Goal: Information Seeking & Learning: Learn about a topic

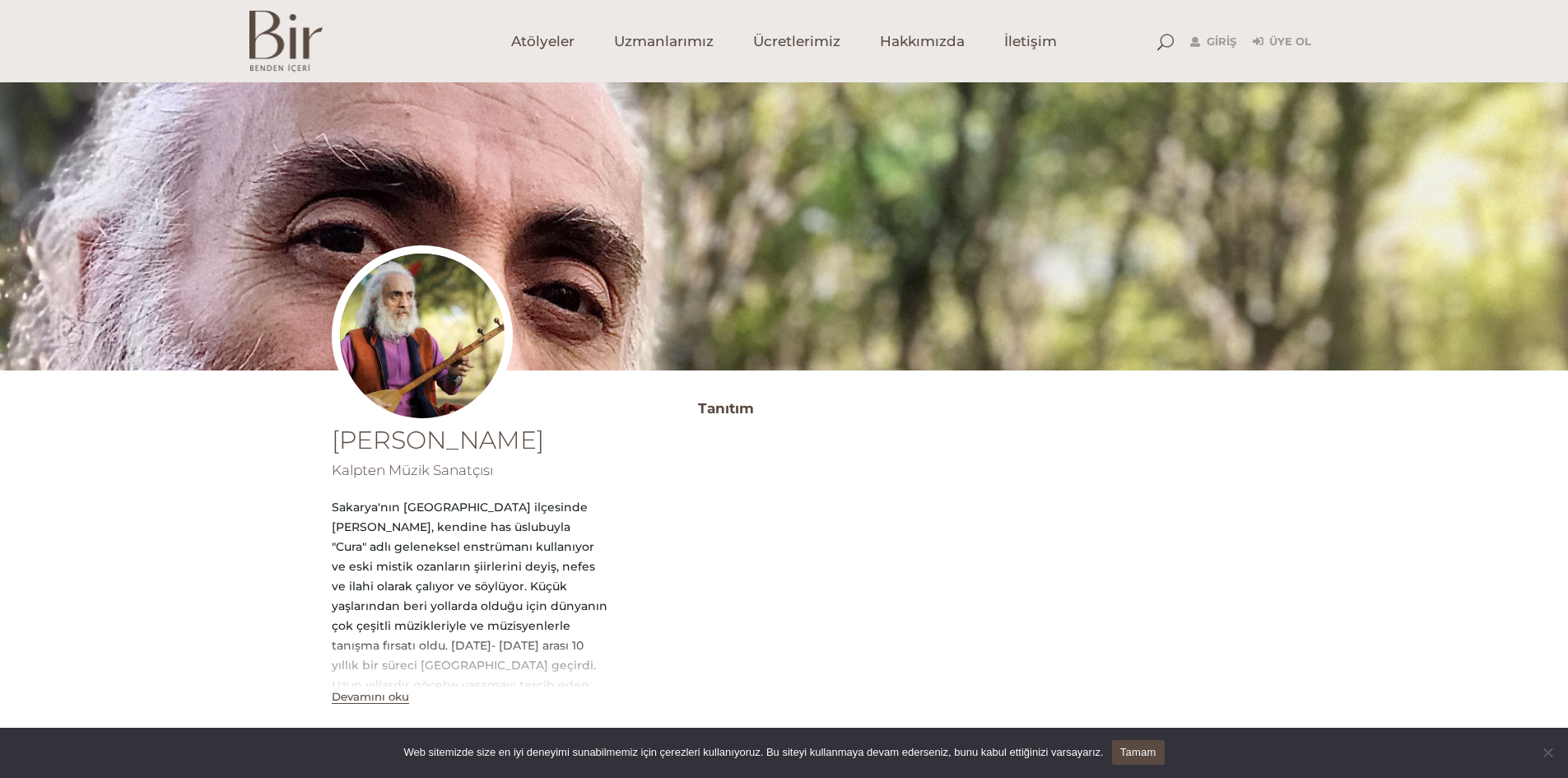
click at [416, 343] on img at bounding box center [423, 336] width 181 height 181
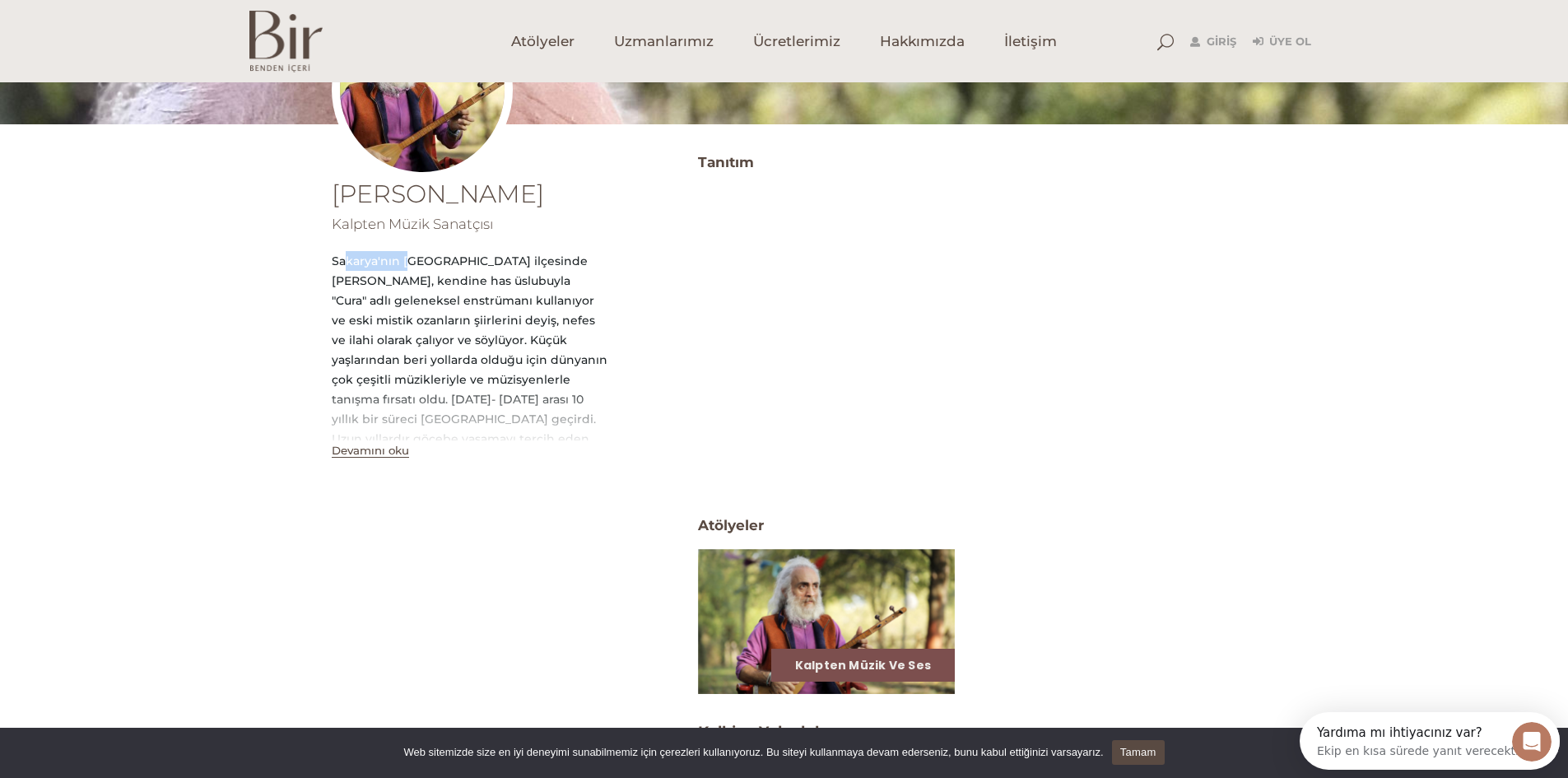
drag, startPoint x: 393, startPoint y: 263, endPoint x: 311, endPoint y: 265, distance: 82.0
click at [310, 264] on div "Özgür Baba Kalpten Müzik Sanatçısı Sakarya'nın Akyazı ilçesinde doğan Özgür Bab…" at bounding box center [784, 514] width 1568 height 731
click at [471, 295] on div "Sakarya'nın Akyazı ilçesinde doğan Özgür Baba, kendine has üslubuyla "Cura" adl…" at bounding box center [470, 449] width 276 height 395
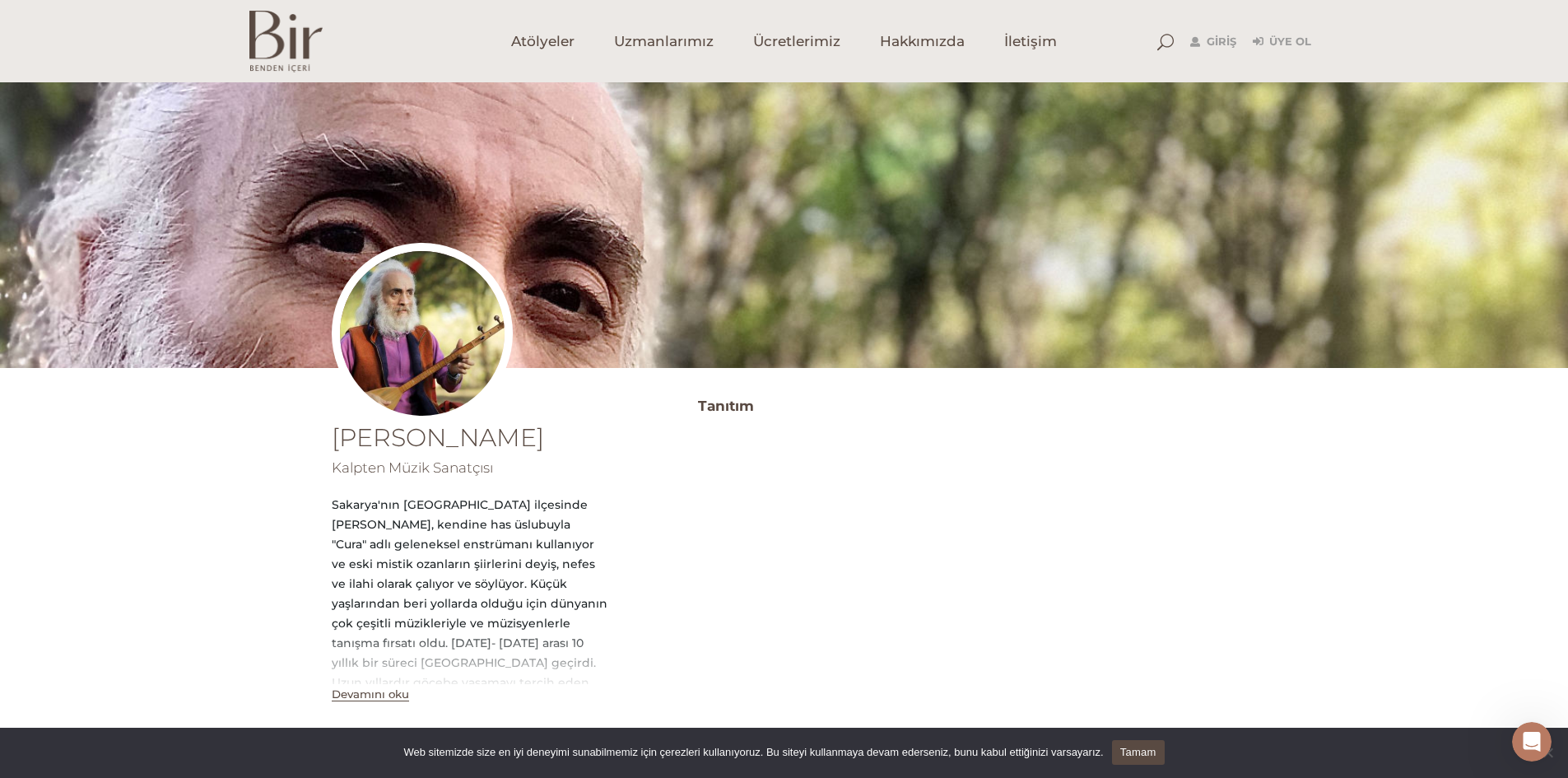
scroll to position [248, 0]
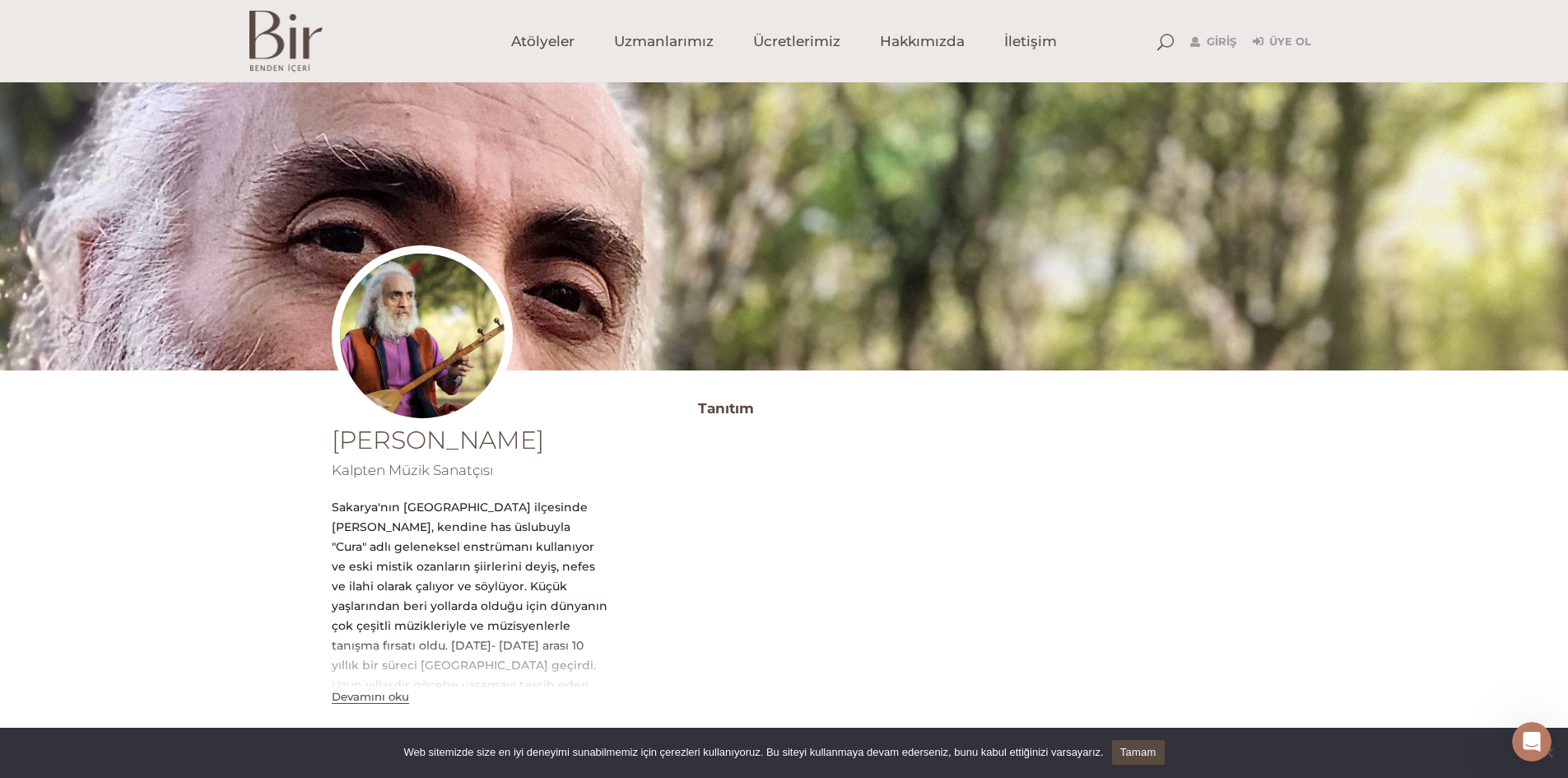
click at [381, 689] on button "Devamını oku" at bounding box center [370, 696] width 77 height 14
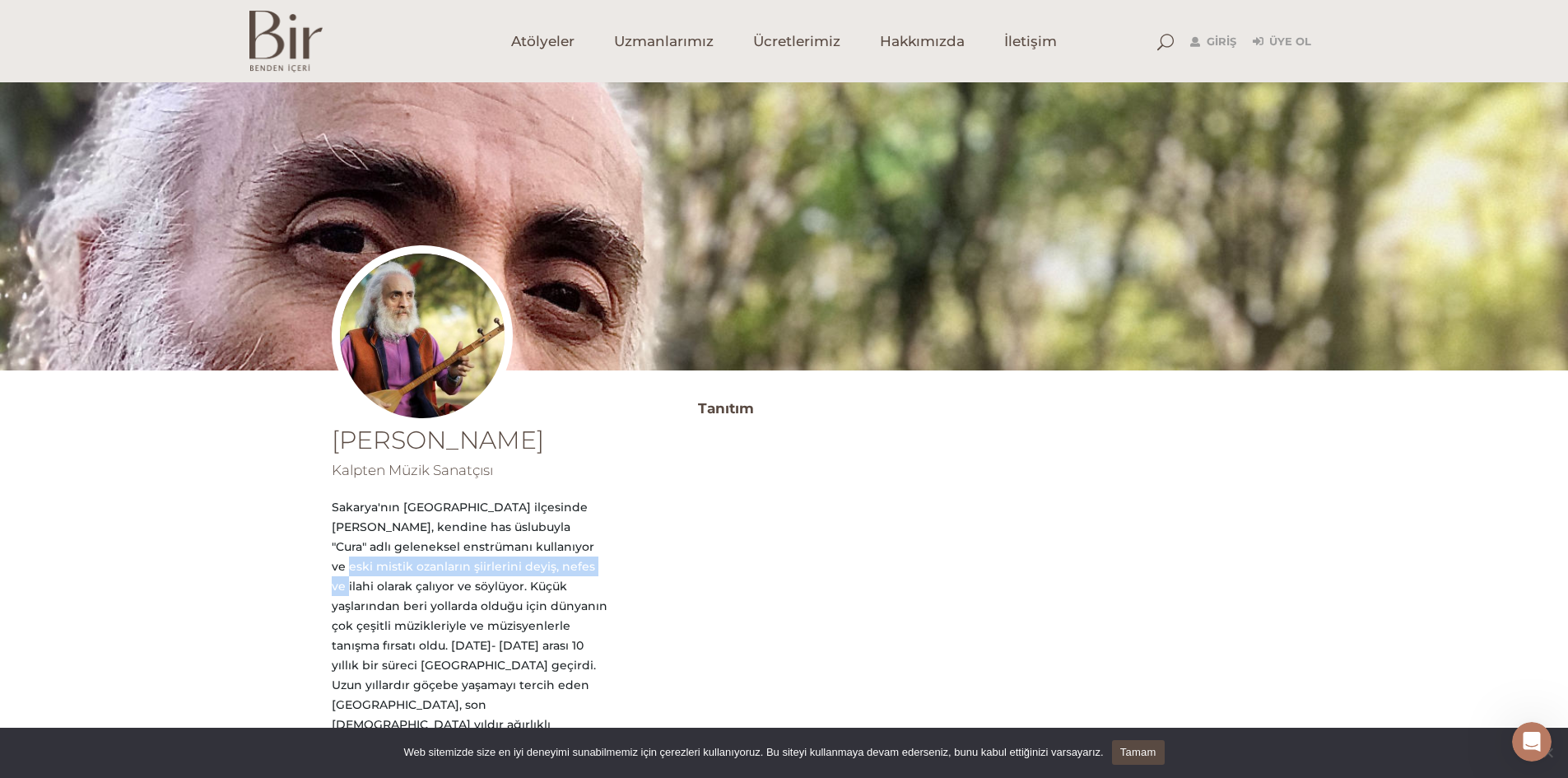
drag, startPoint x: 354, startPoint y: 319, endPoint x: 276, endPoint y: 336, distance: 79.8
click at [311, 395] on div "Özgür Baba Kalpten Müzik Sanatçısı Sakarya'nın Akyazı ilçesinde doğan Özgür Bab…" at bounding box center [784, 760] width 1568 height 731
click at [269, 395] on div "Özgür Baba Kalpten Müzik Sanatçısı Sakarya'nın Akyazı ilçesinde doğan Özgür Bab…" at bounding box center [784, 760] width 1568 height 731
click at [797, 38] on span "Ücretlerimiz" at bounding box center [797, 42] width 87 height 19
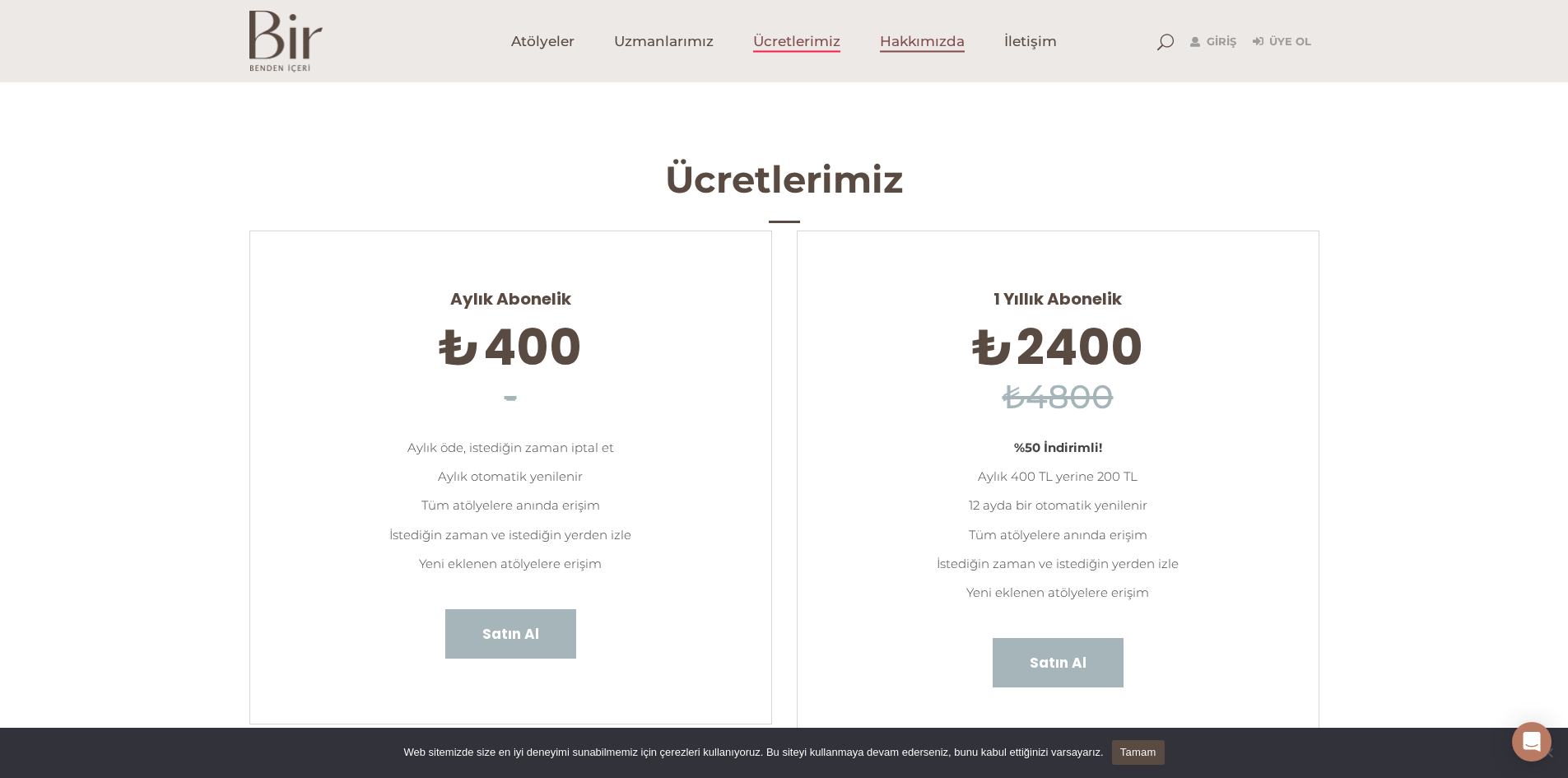
click at [917, 35] on span "Hakkımızda" at bounding box center [923, 42] width 85 height 19
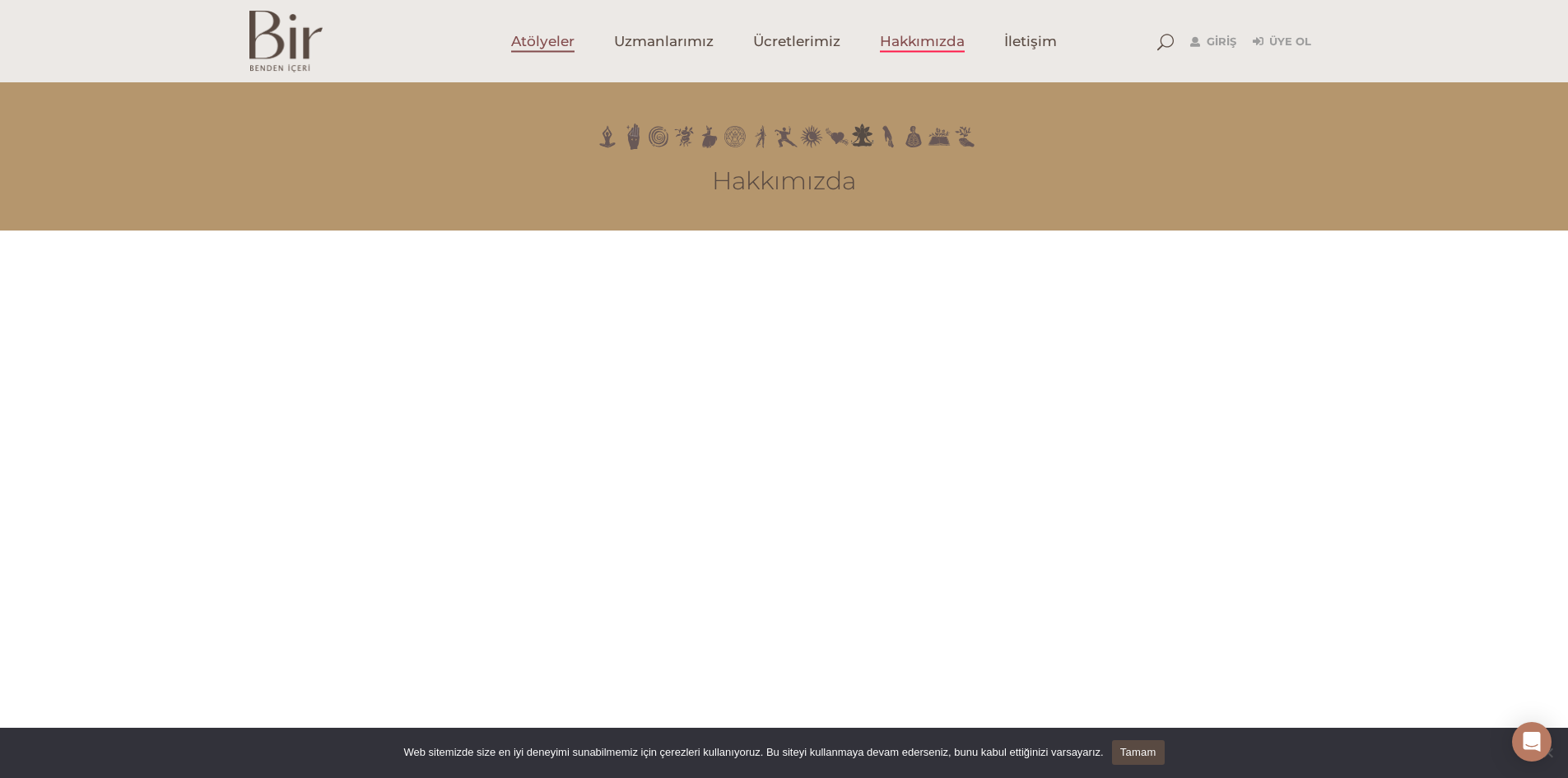
click at [547, 46] on span "Atölyeler" at bounding box center [543, 42] width 63 height 19
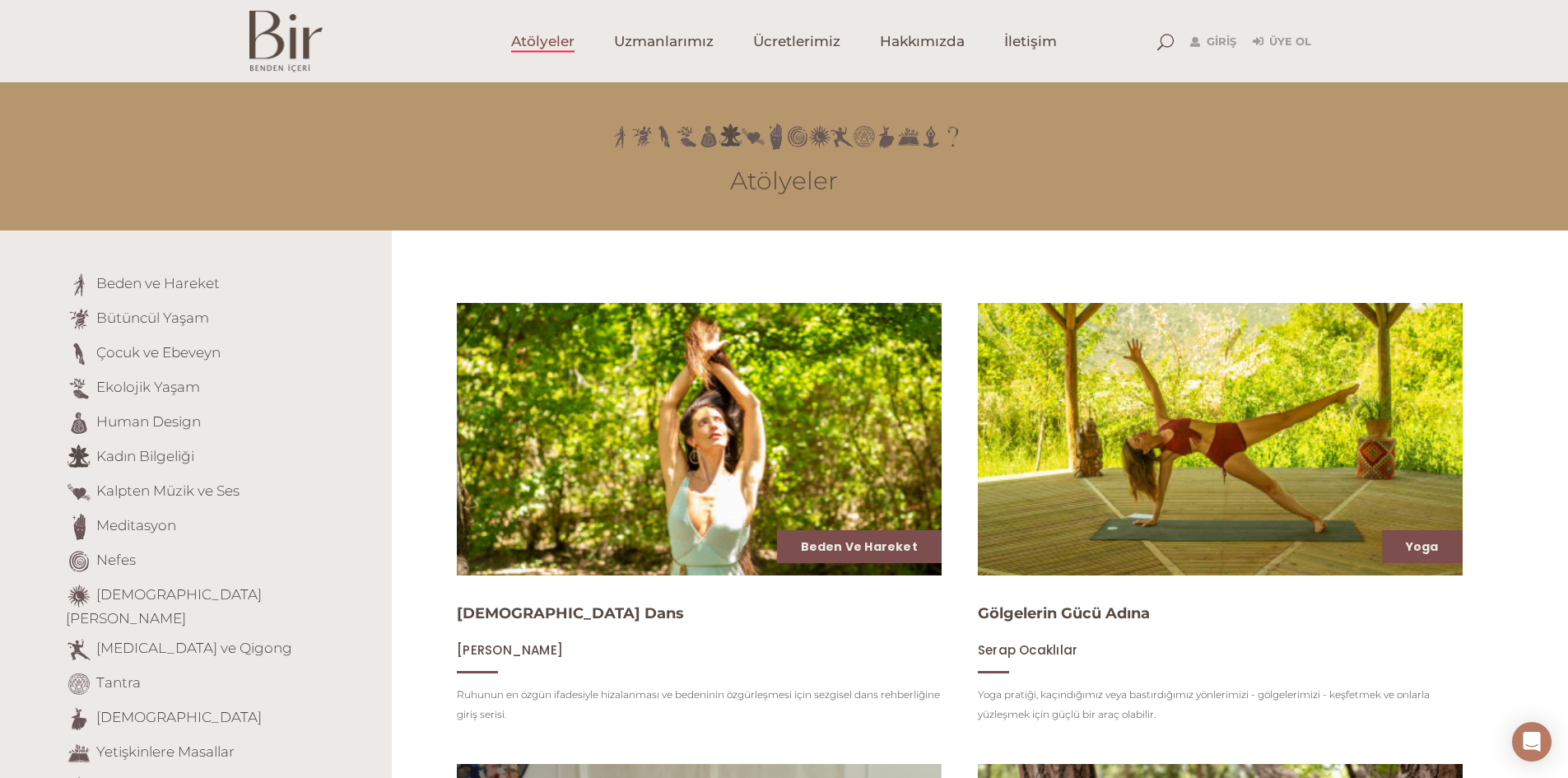
click at [736, 434] on img at bounding box center [699, 439] width 499 height 281
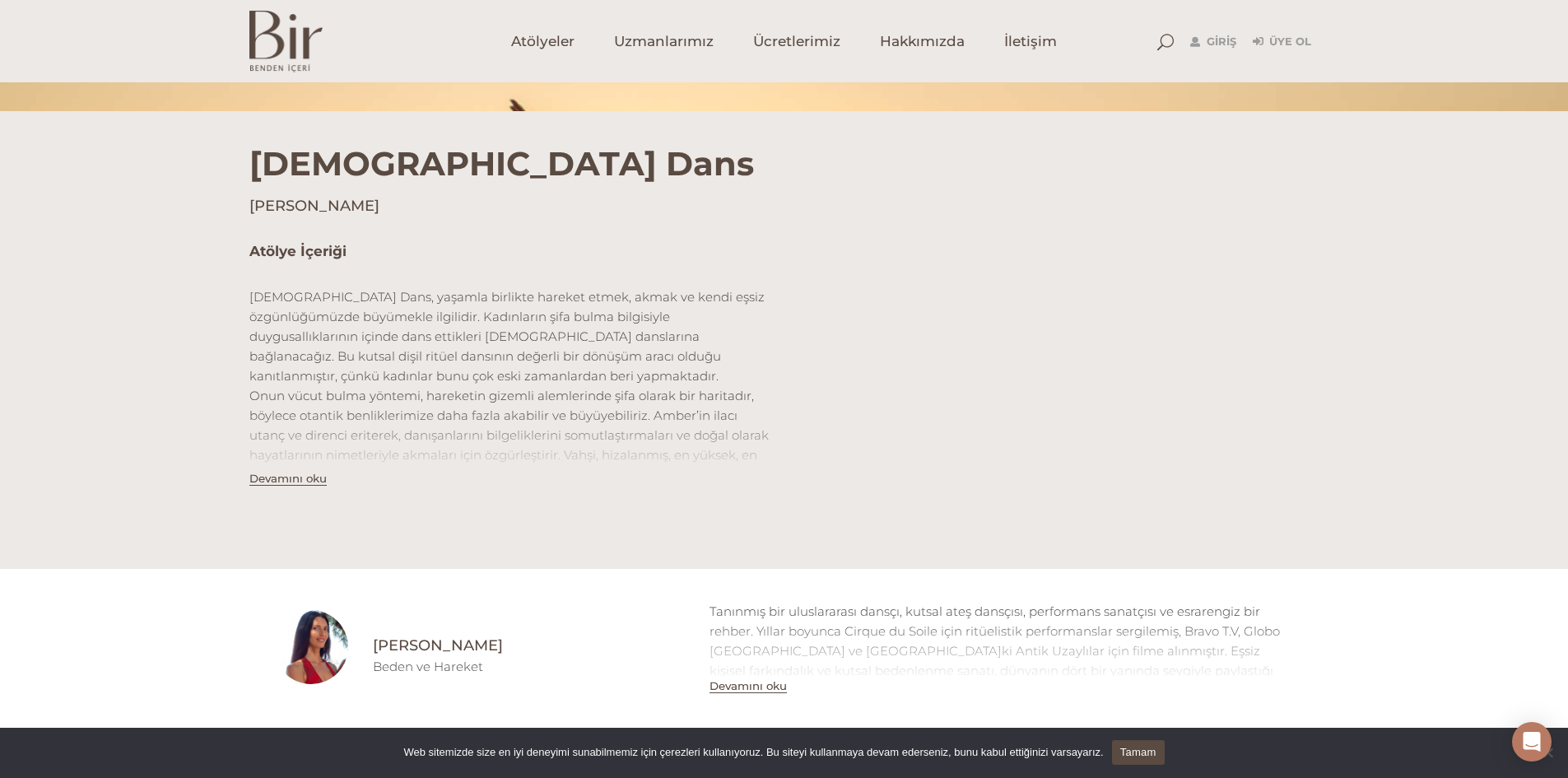
scroll to position [409, 0]
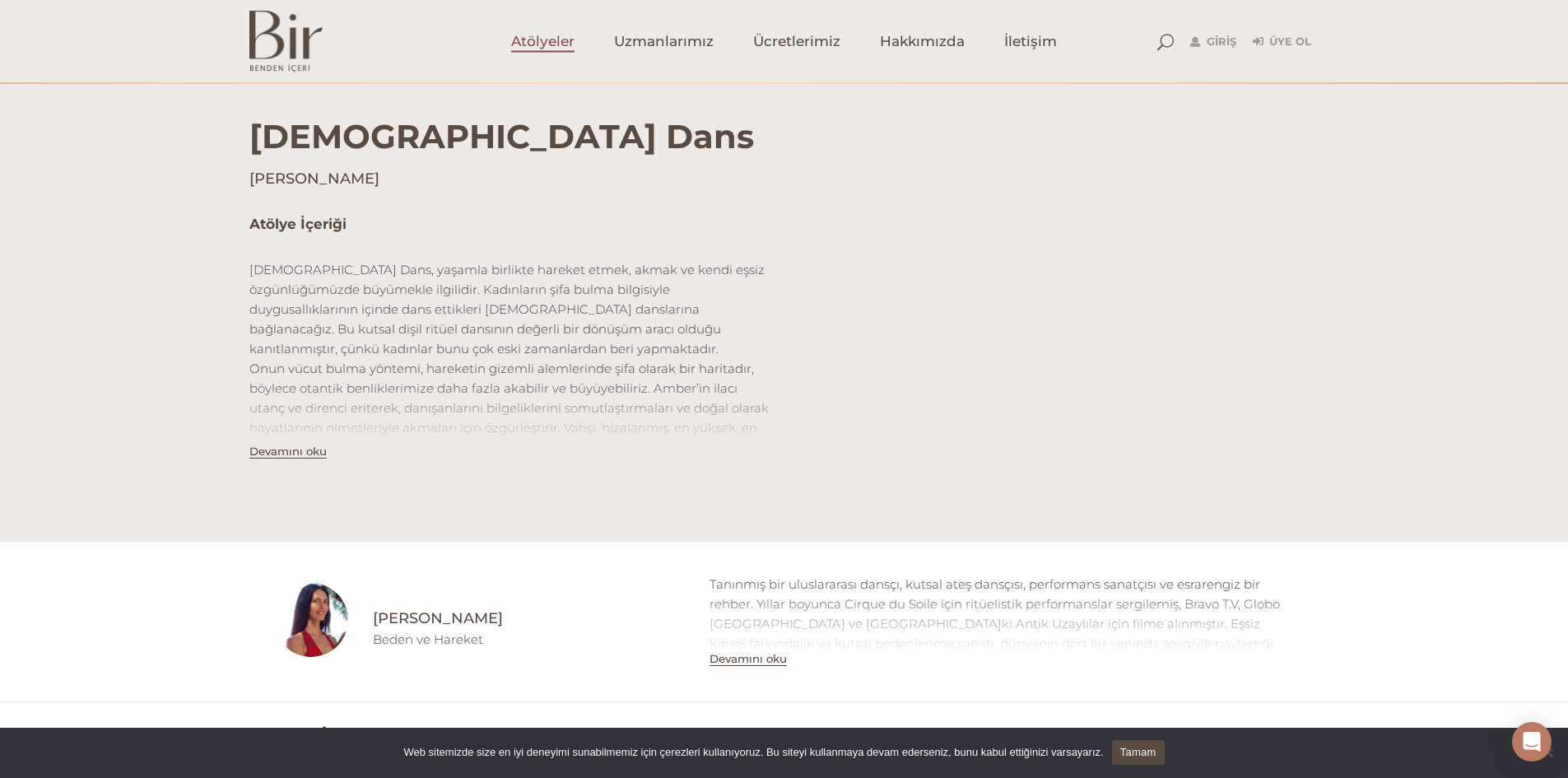
click at [576, 43] on link "Atölyeler" at bounding box center [543, 41] width 103 height 83
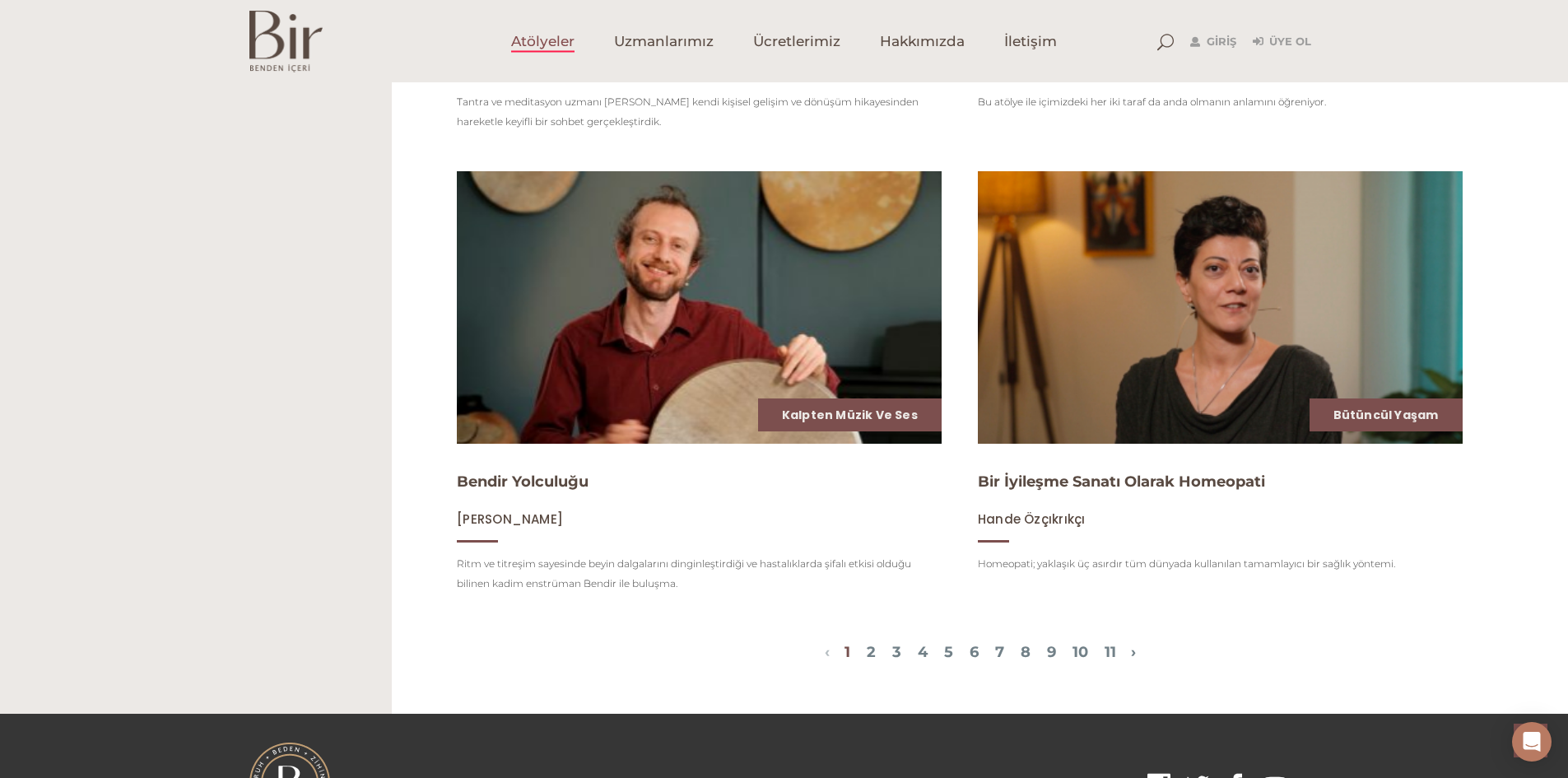
scroll to position [2102, 0]
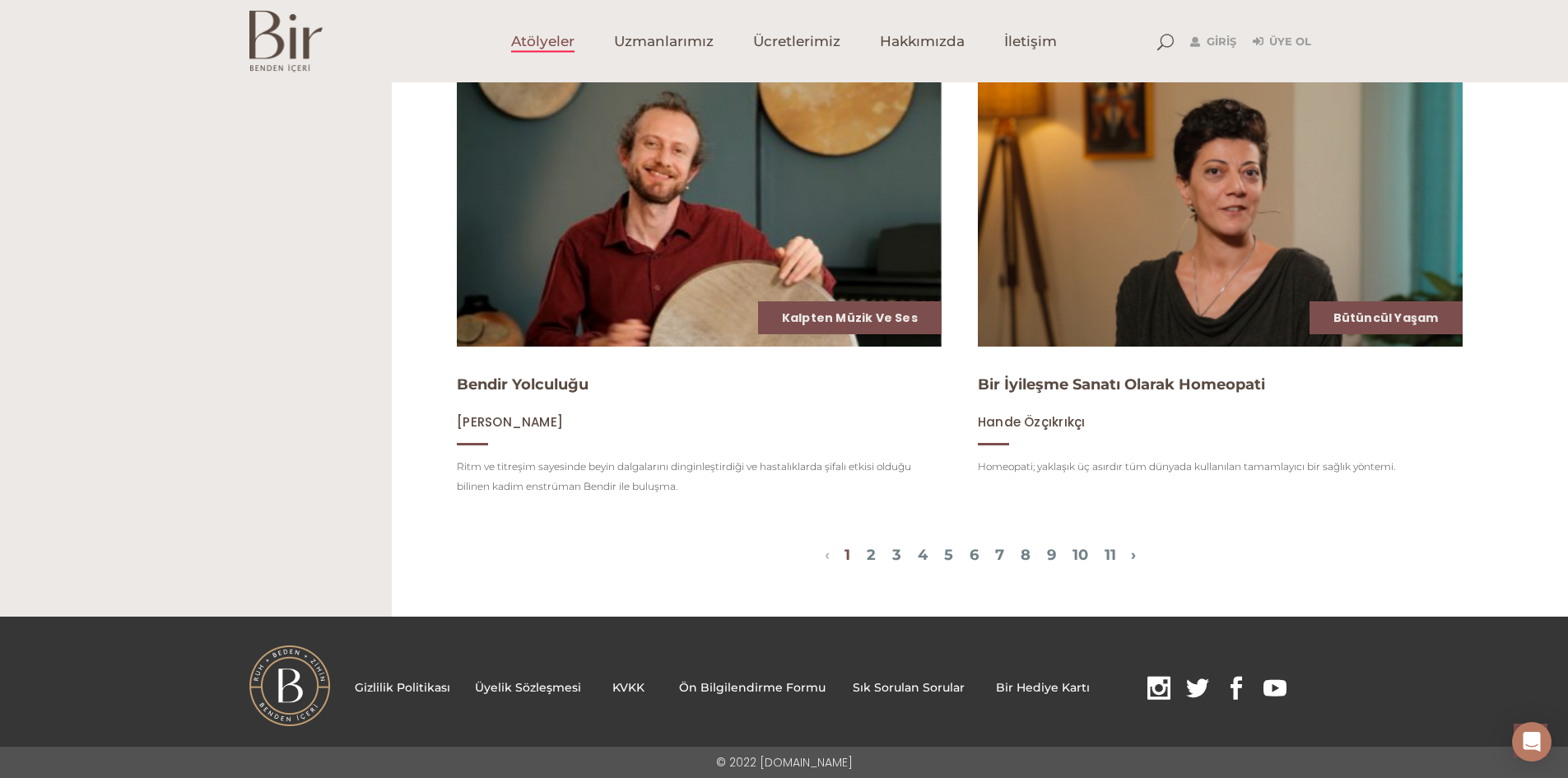
click at [937, 553] on span "1 2 3 4 5 6 7 8 9 10 11" at bounding box center [980, 556] width 301 height 20
click at [940, 553] on span "1 2 3 4 5 6 7 8 9 10 11" at bounding box center [980, 556] width 301 height 20
click at [704, 240] on img at bounding box center [699, 209] width 499 height 281
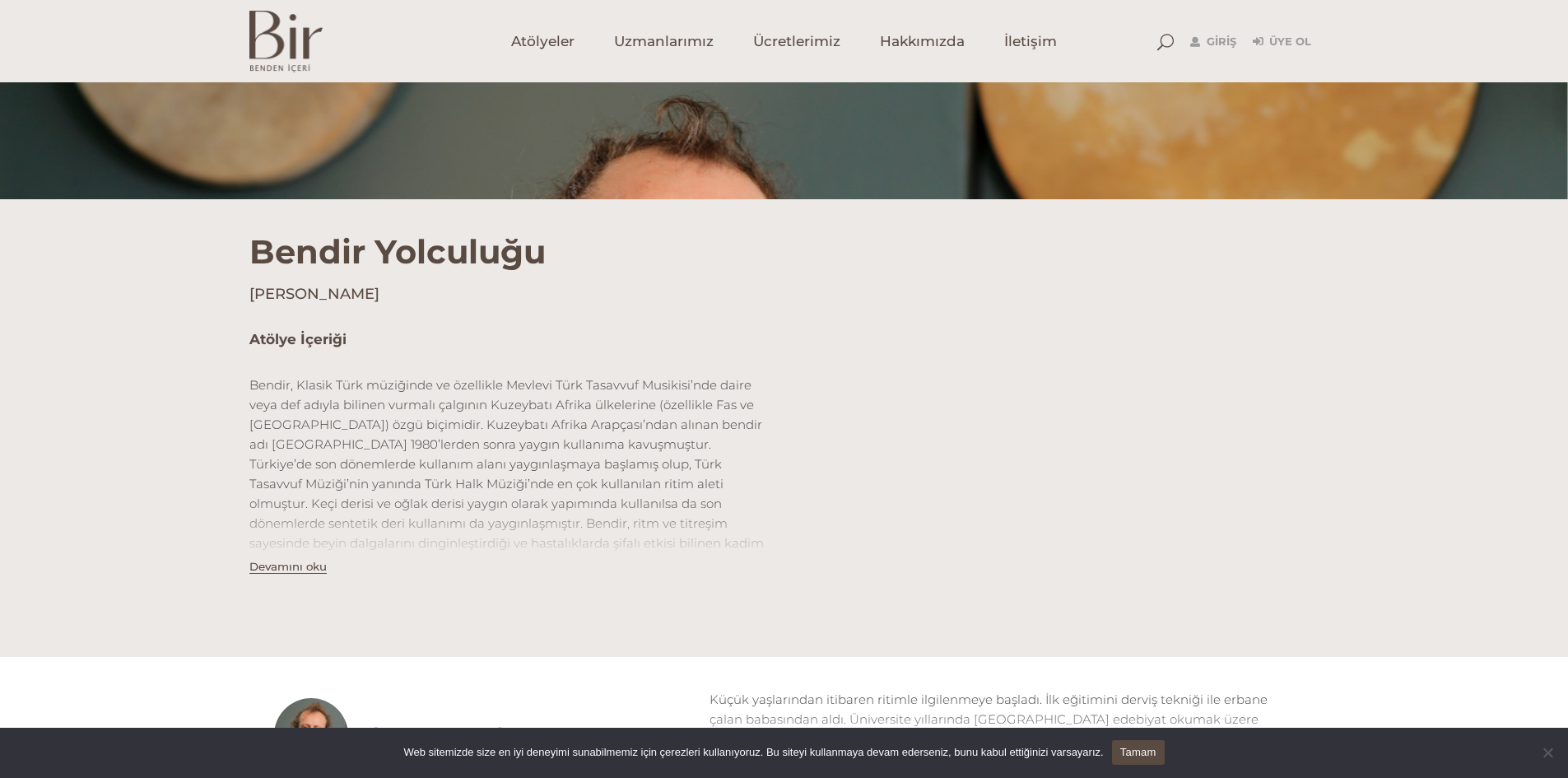
scroll to position [329, 0]
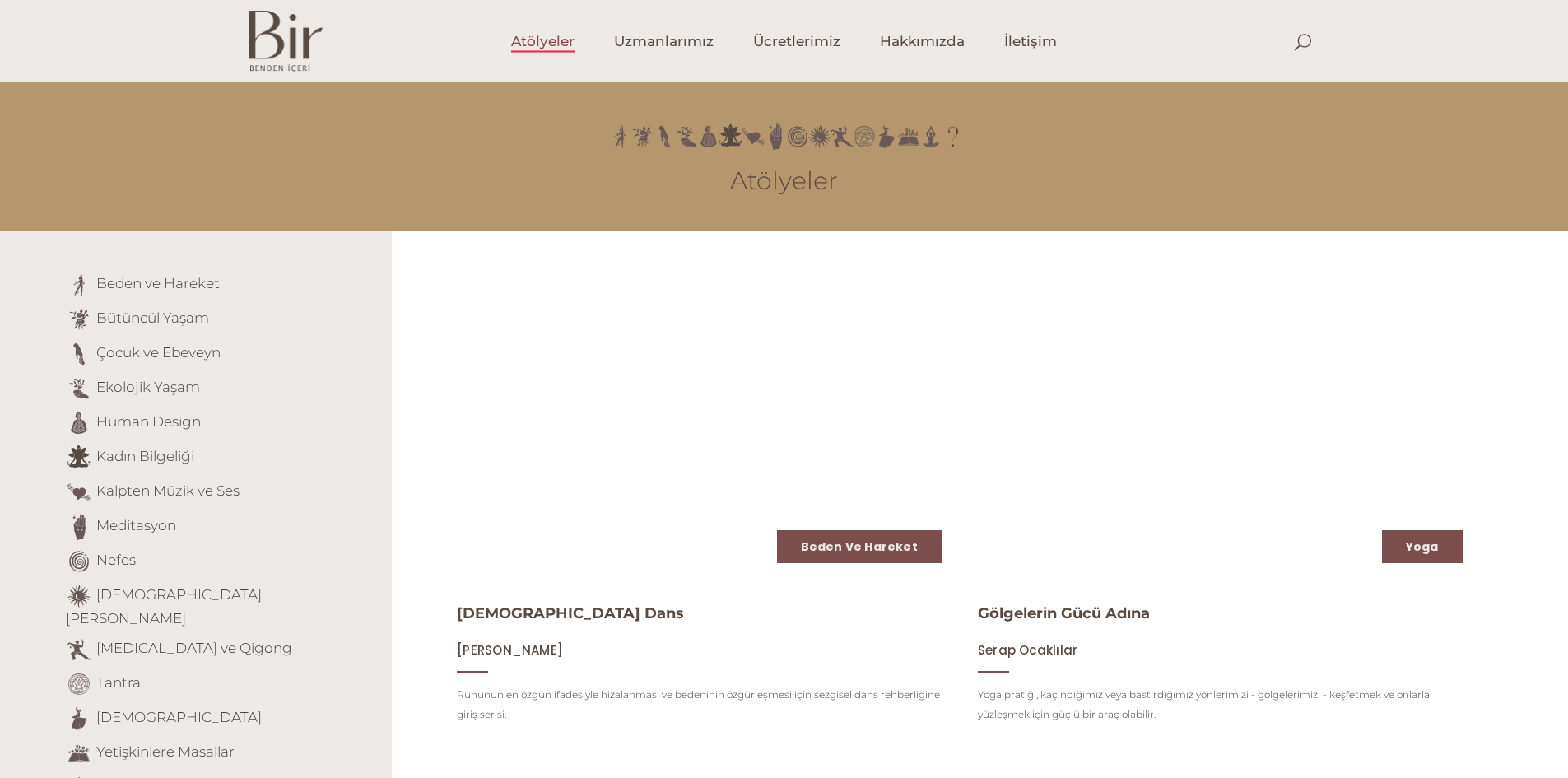
scroll to position [2102, 0]
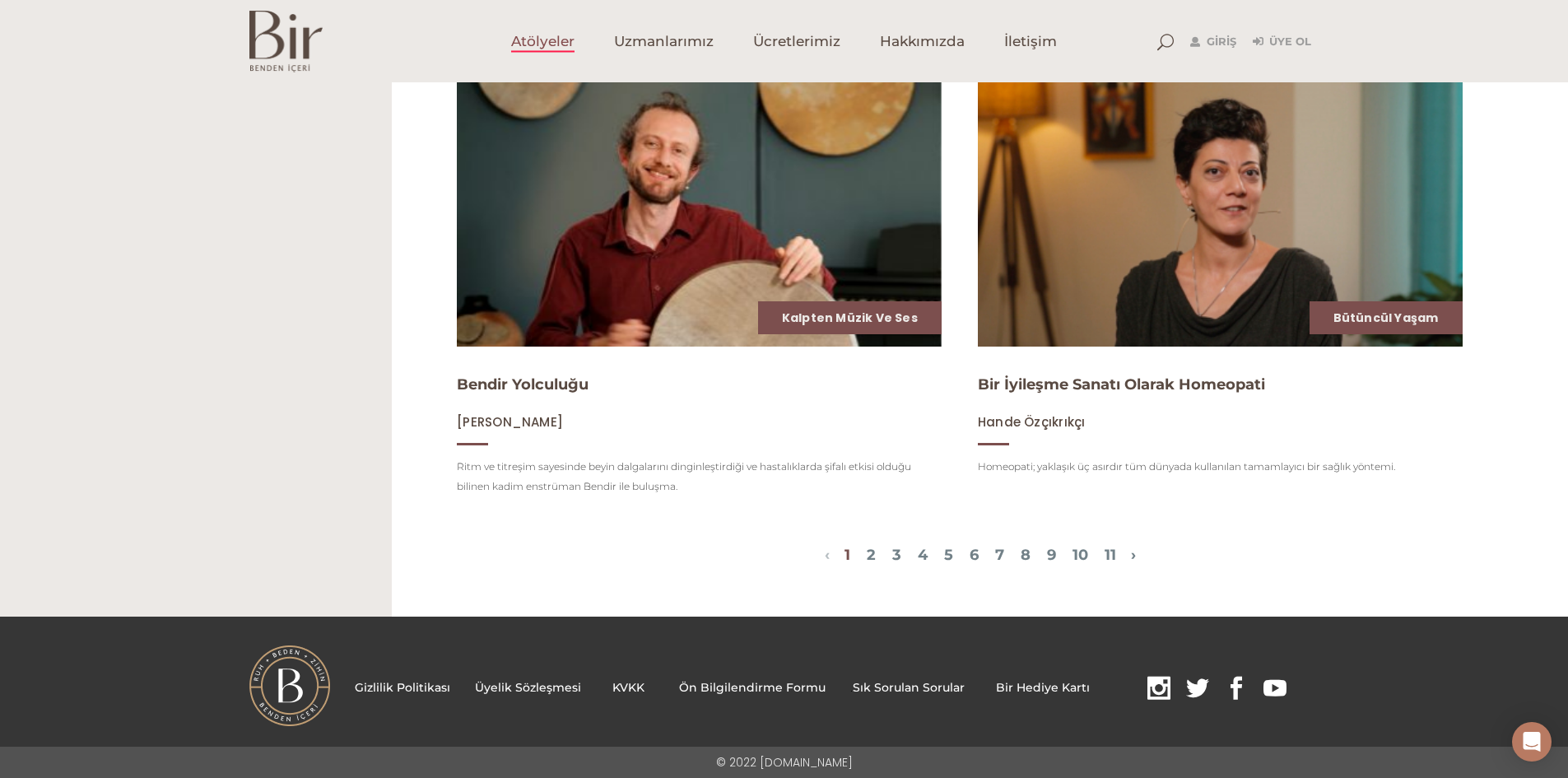
click at [937, 555] on span "1 2 3 4 5 6 7 8 9 10 11" at bounding box center [980, 556] width 301 height 20
click at [945, 553] on link "5" at bounding box center [949, 555] width 9 height 18
click at [945, 554] on link "5" at bounding box center [949, 555] width 9 height 18
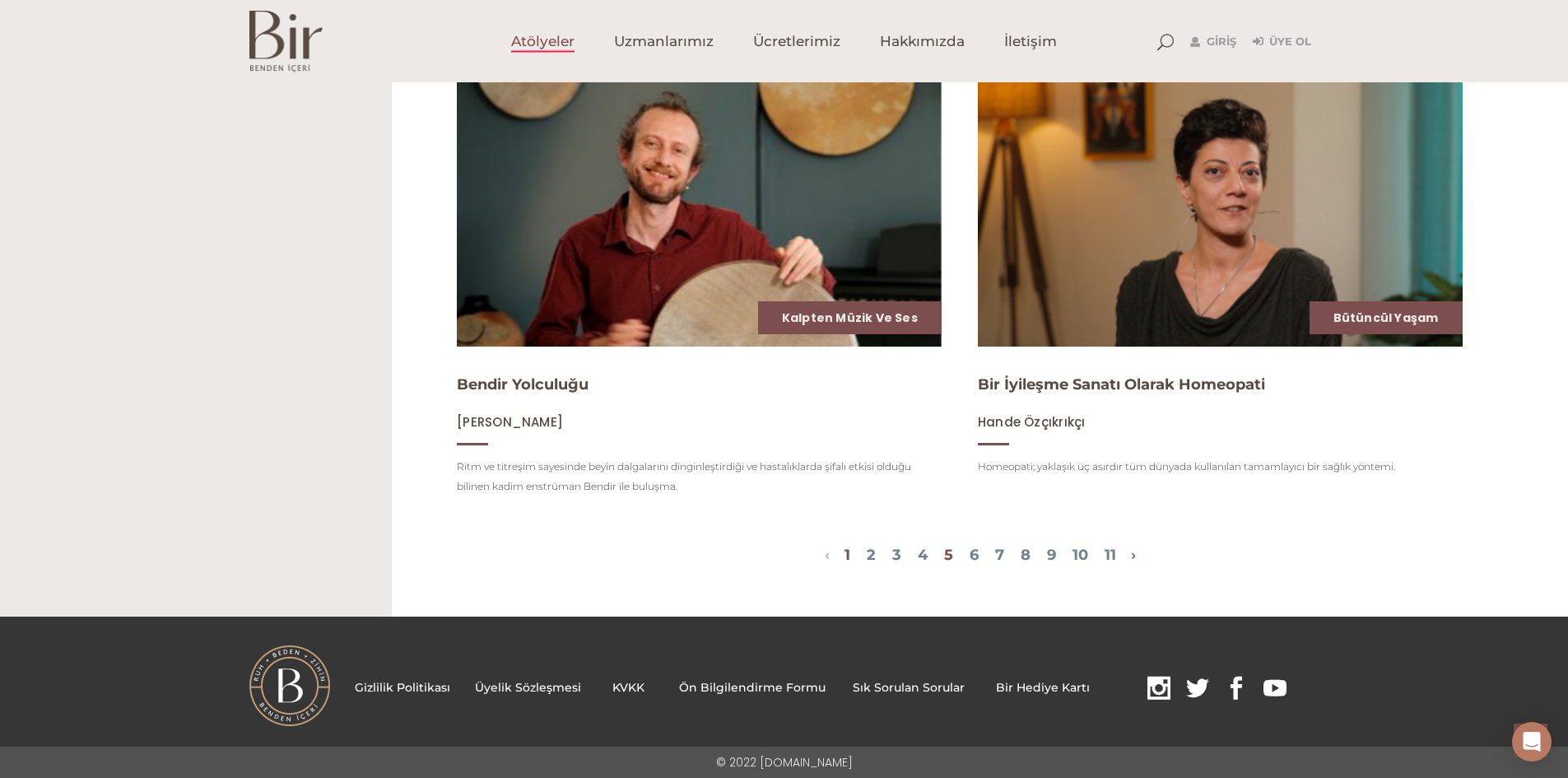
click at [945, 554] on link "5" at bounding box center [949, 555] width 9 height 18
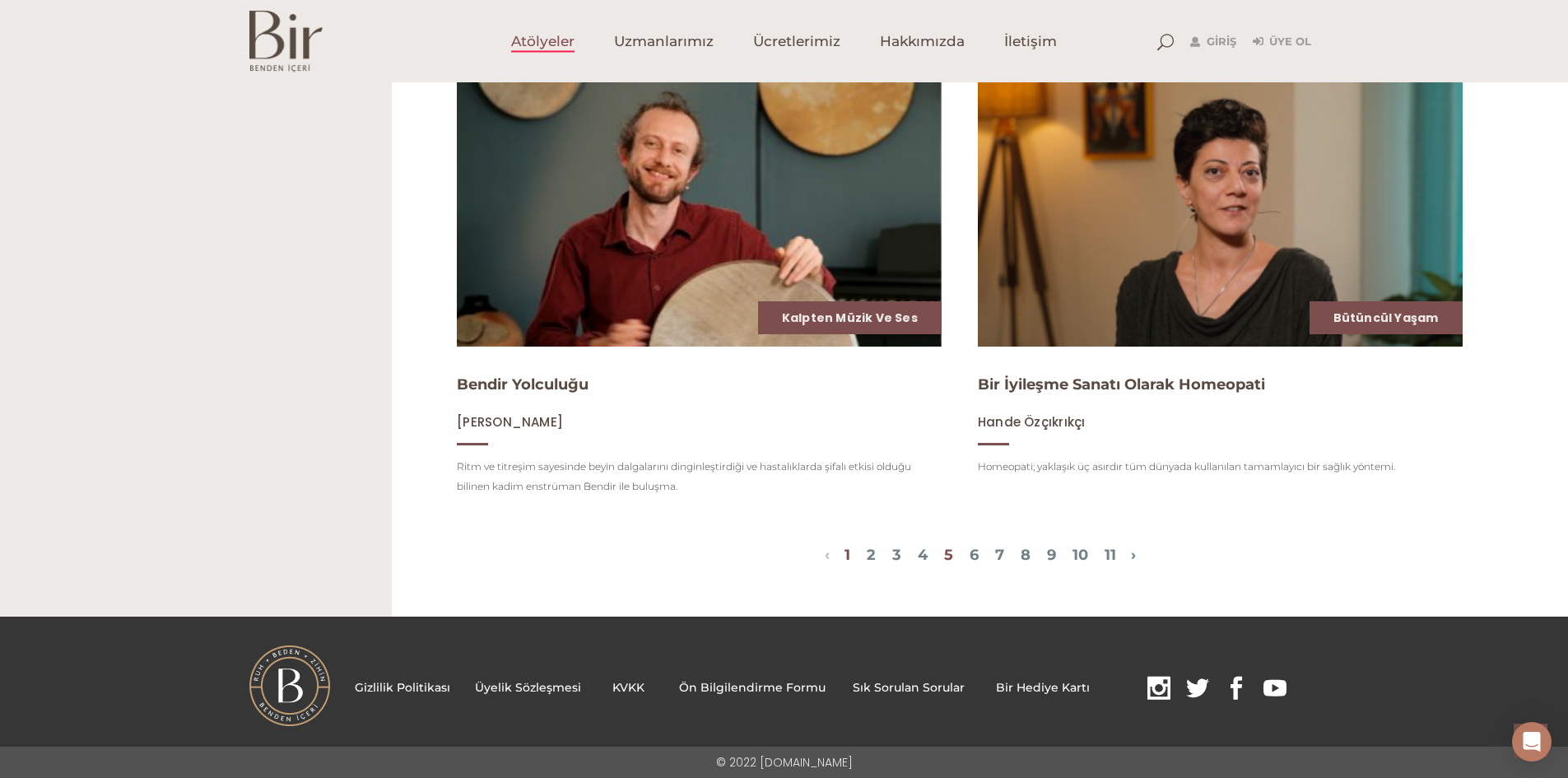
click at [945, 554] on link "5" at bounding box center [949, 555] width 9 height 18
click at [972, 555] on link "6" at bounding box center [974, 555] width 9 height 18
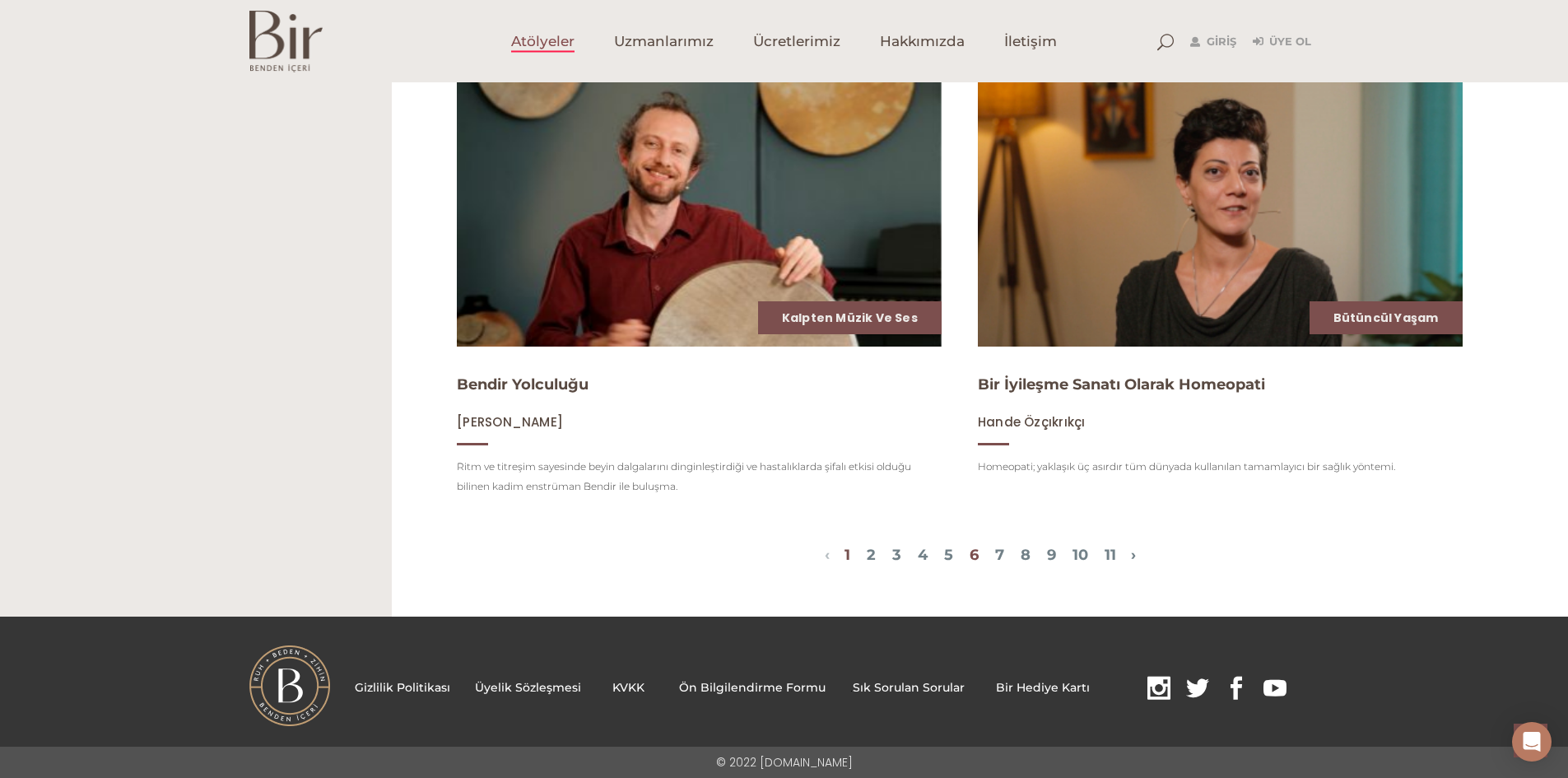
click at [972, 555] on link "6" at bounding box center [974, 555] width 9 height 18
click at [1162, 552] on div "‹ › 1 2 3 4 5 6 7 8 9 10 11" at bounding box center [980, 556] width 1151 height 30
click at [1159, 553] on div "‹ › 1 2 3 4 5 6 7 8 9 10 11" at bounding box center [980, 556] width 1151 height 30
click at [1136, 554] on link "›" at bounding box center [1134, 555] width 5 height 18
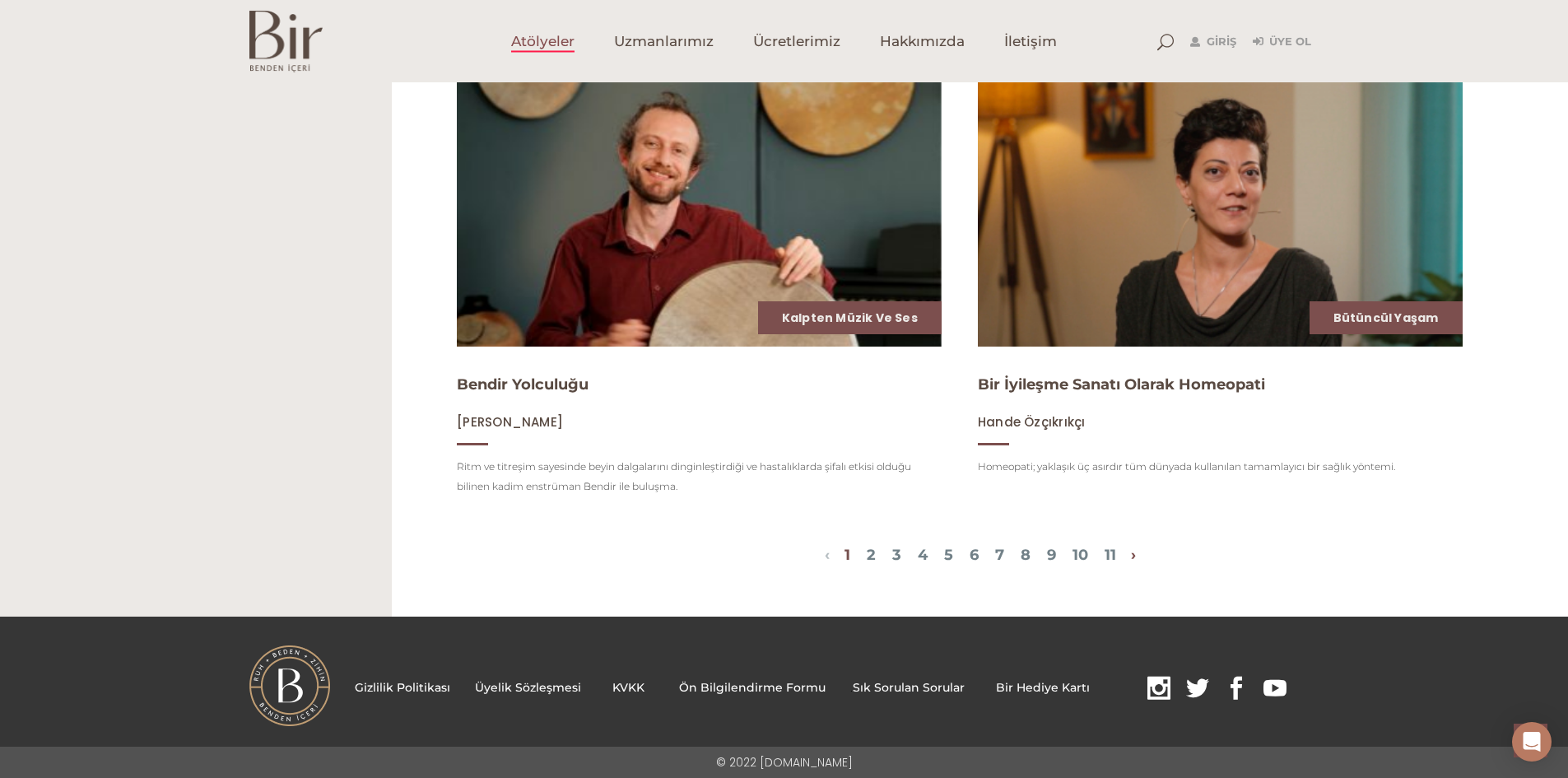
click at [1136, 554] on link "›" at bounding box center [1134, 555] width 5 height 18
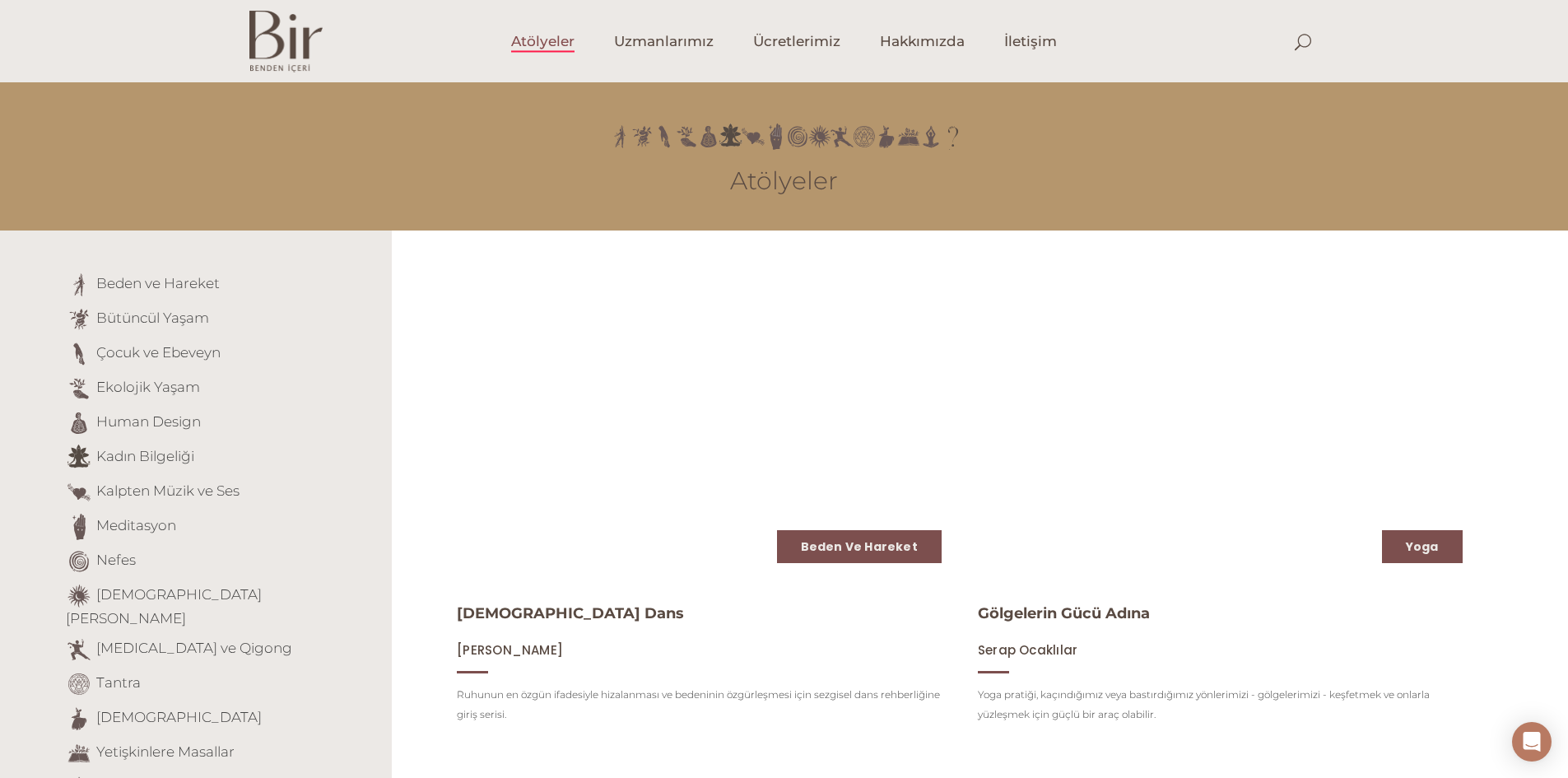
scroll to position [2102, 0]
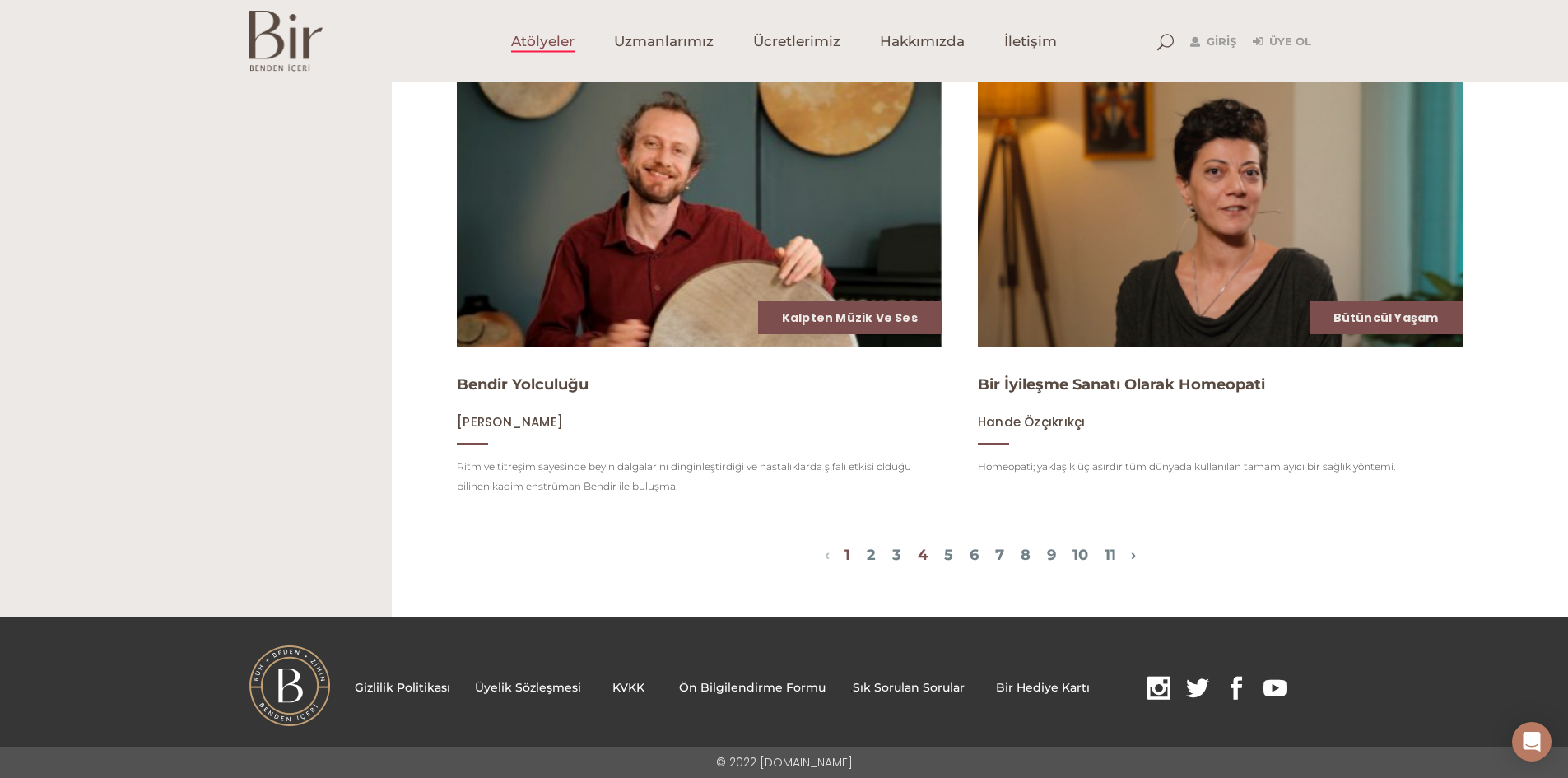
click at [921, 555] on link "4" at bounding box center [923, 555] width 10 height 18
click at [1088, 549] on link "10" at bounding box center [1081, 555] width 16 height 18
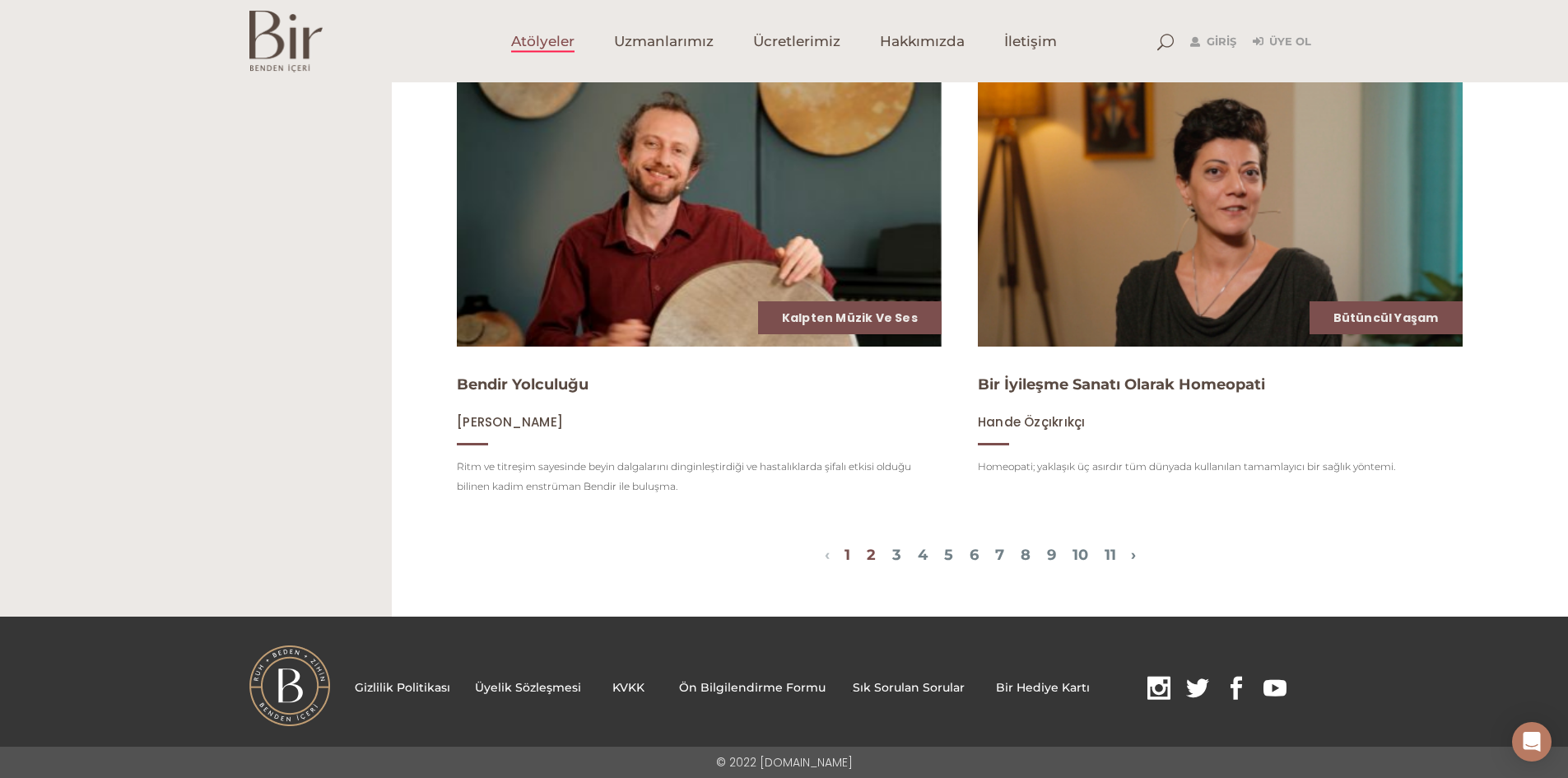
click at [867, 555] on link "2" at bounding box center [871, 555] width 9 height 18
click at [878, 561] on span "1 2 3 4 5 6 7 8 9 10 11" at bounding box center [980, 556] width 301 height 20
drag, startPoint x: 878, startPoint y: 561, endPoint x: 884, endPoint y: 553, distance: 10.0
click at [879, 561] on span "1 2 3 4 5 6 7 8 9 10 11" at bounding box center [980, 556] width 301 height 20
click at [892, 553] on link "3" at bounding box center [897, 555] width 9 height 18
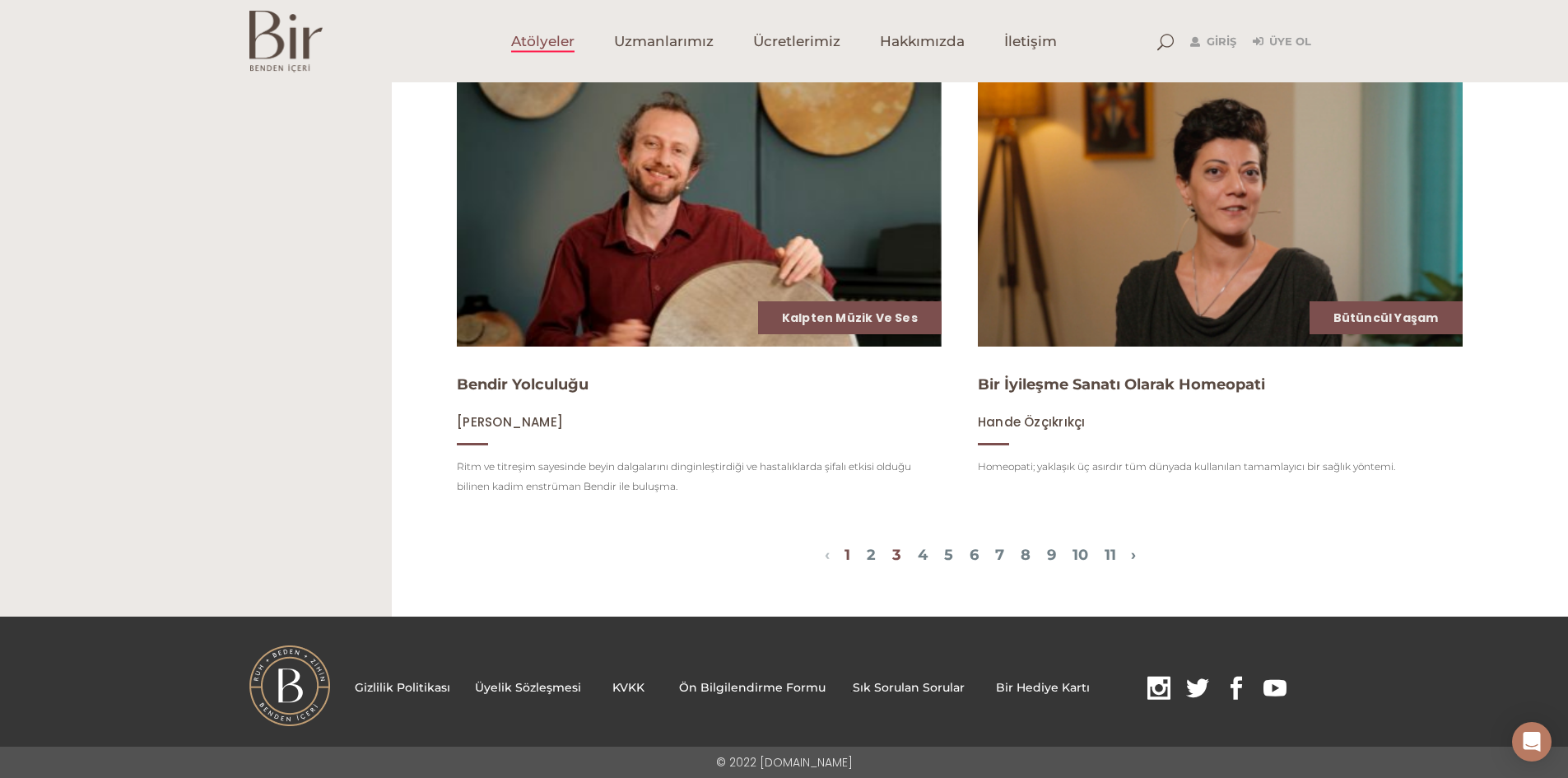
click at [892, 553] on link "3" at bounding box center [897, 555] width 9 height 18
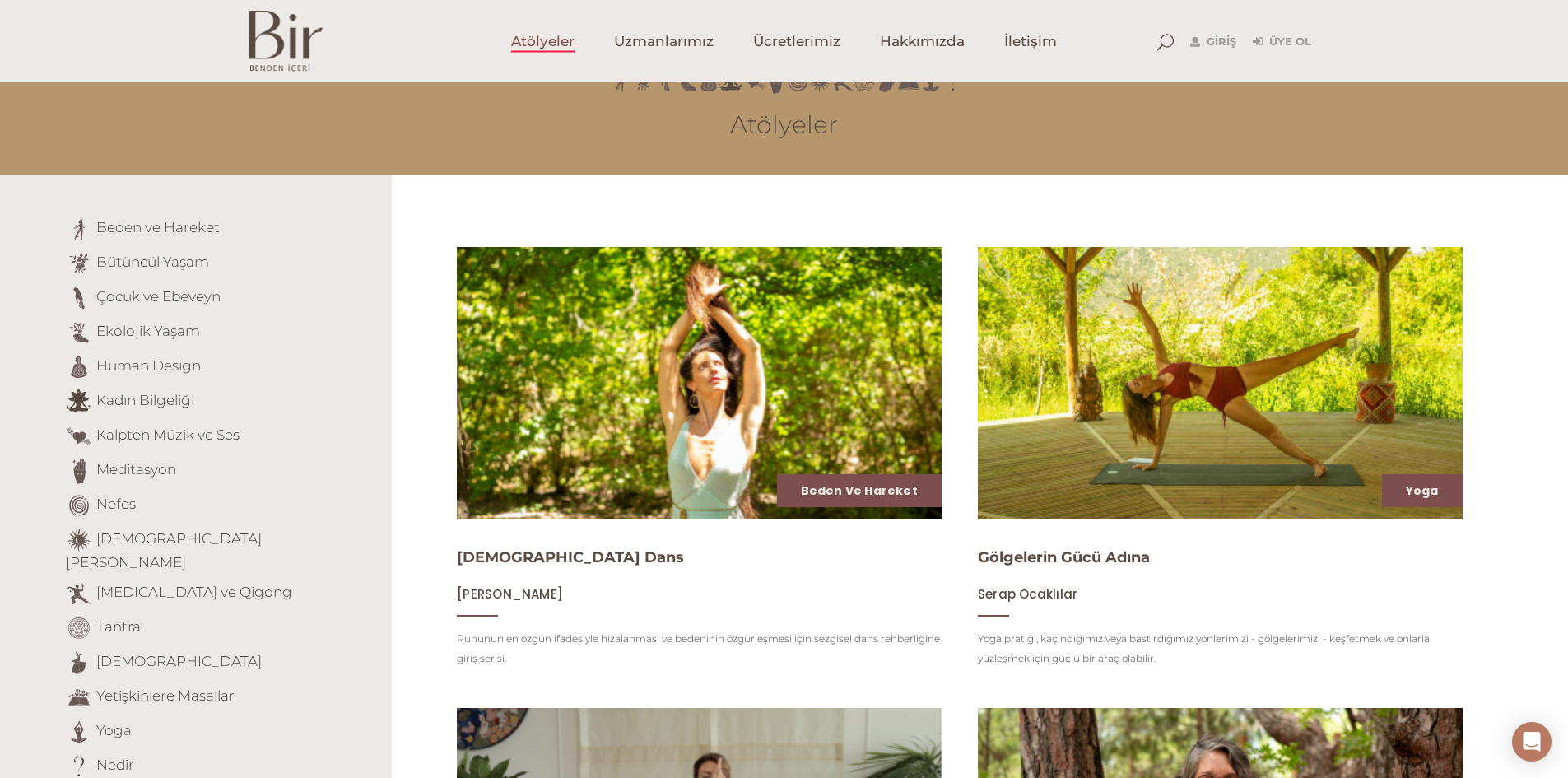
scroll to position [0, 0]
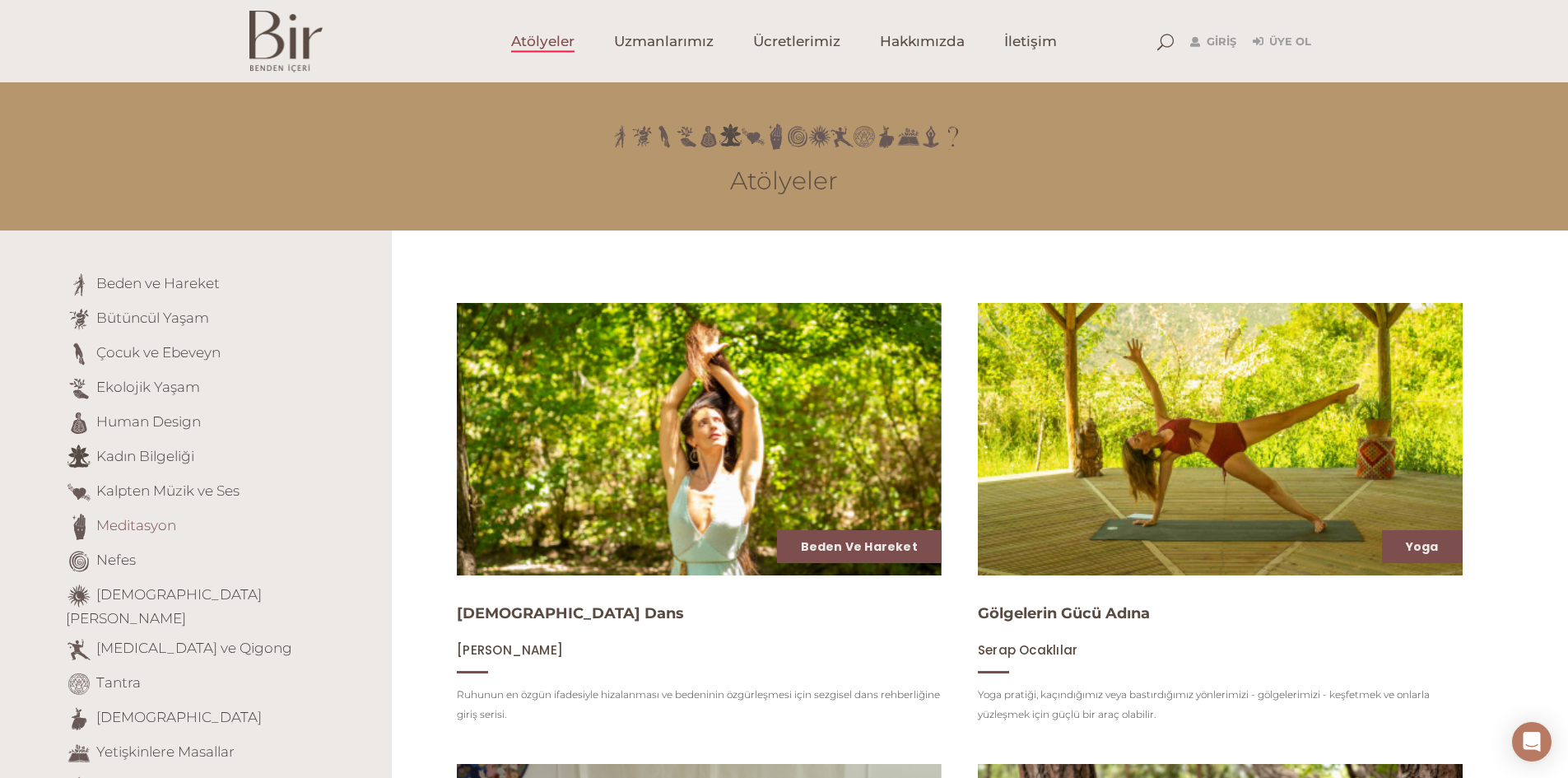
click at [130, 526] on link "Meditasyon" at bounding box center [137, 525] width 80 height 17
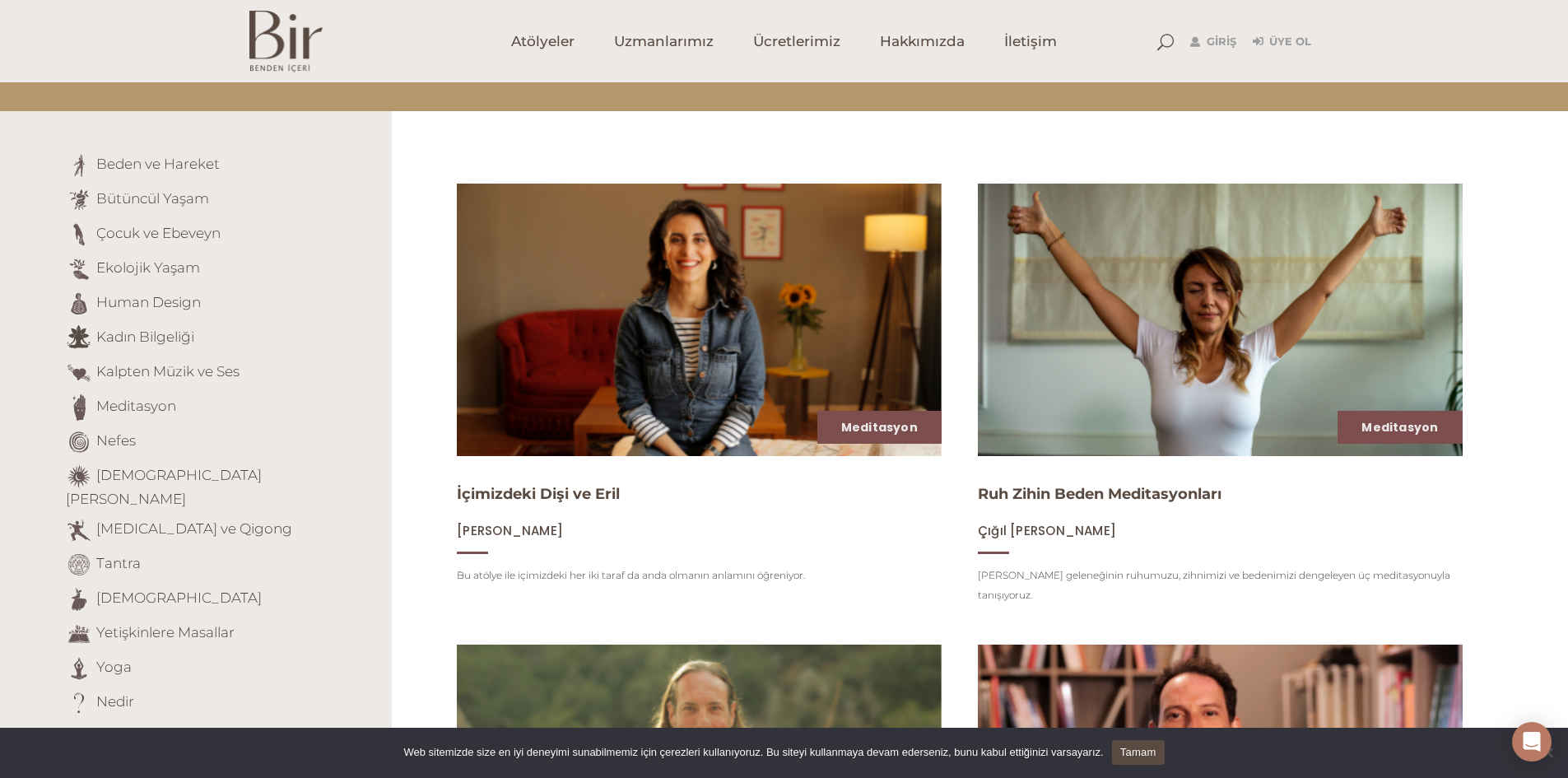
scroll to position [117, 0]
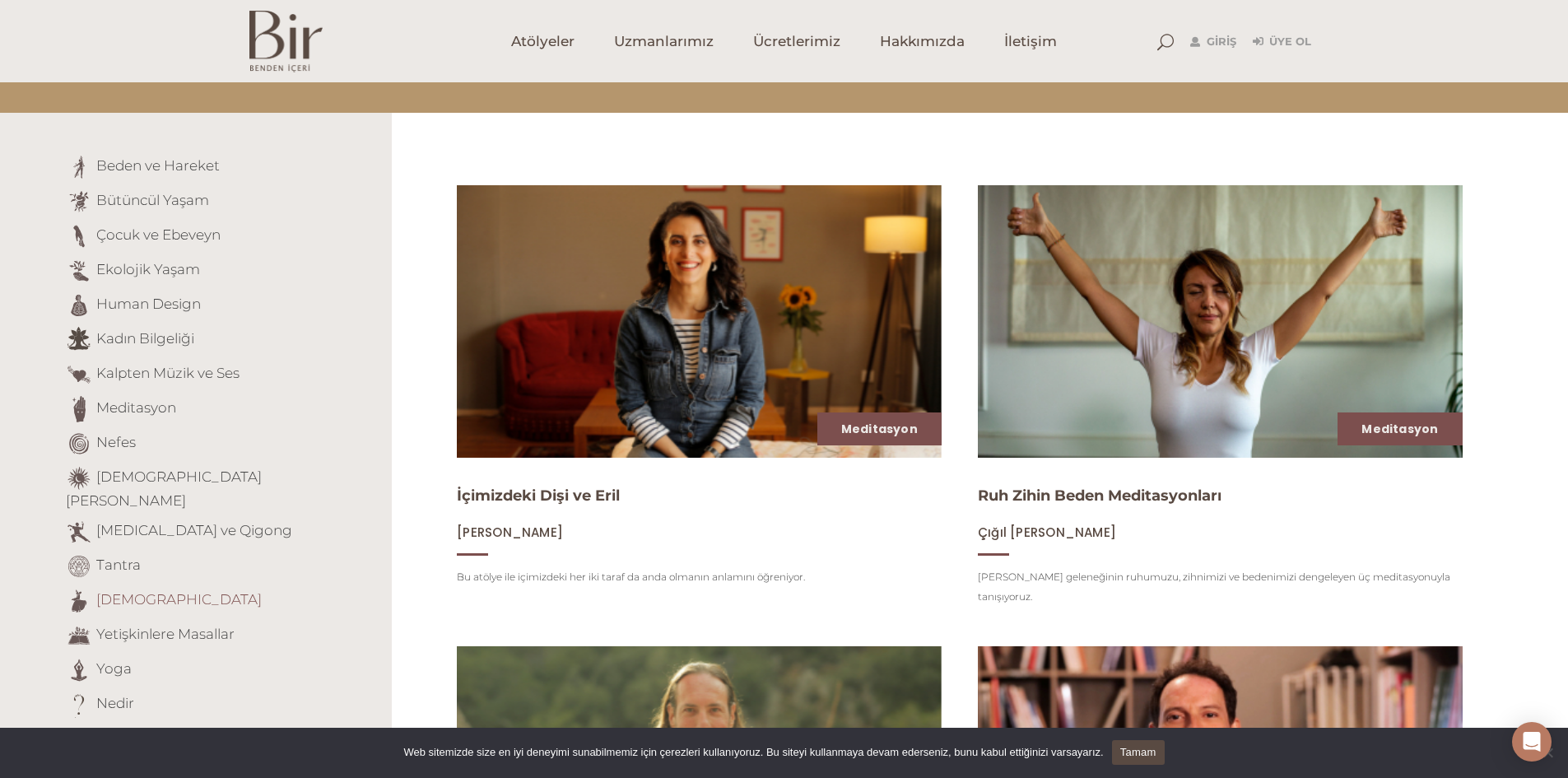
click at [130, 591] on link "[DEMOGRAPHIC_DATA]" at bounding box center [179, 599] width 165 height 17
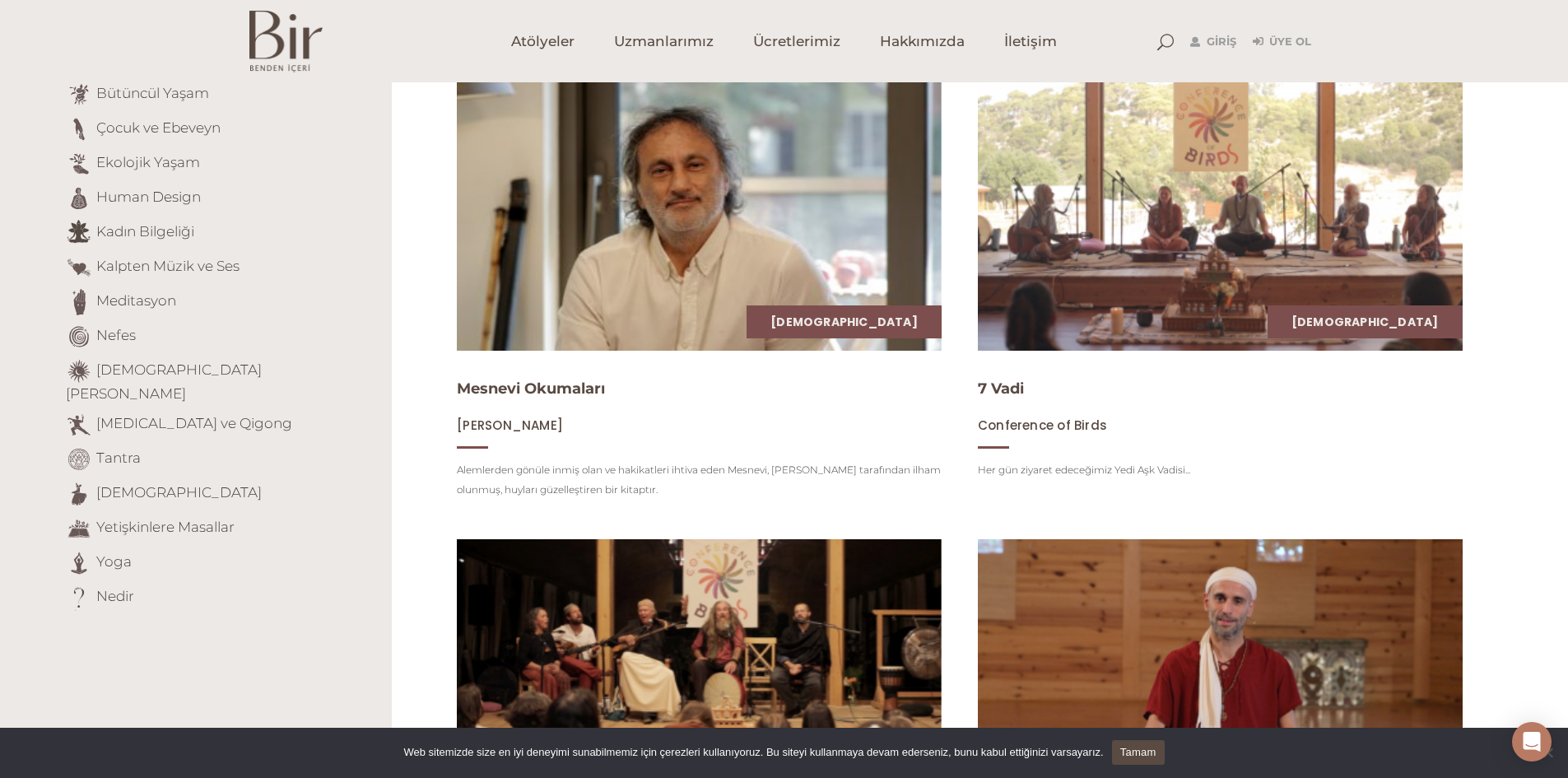
scroll to position [245, 0]
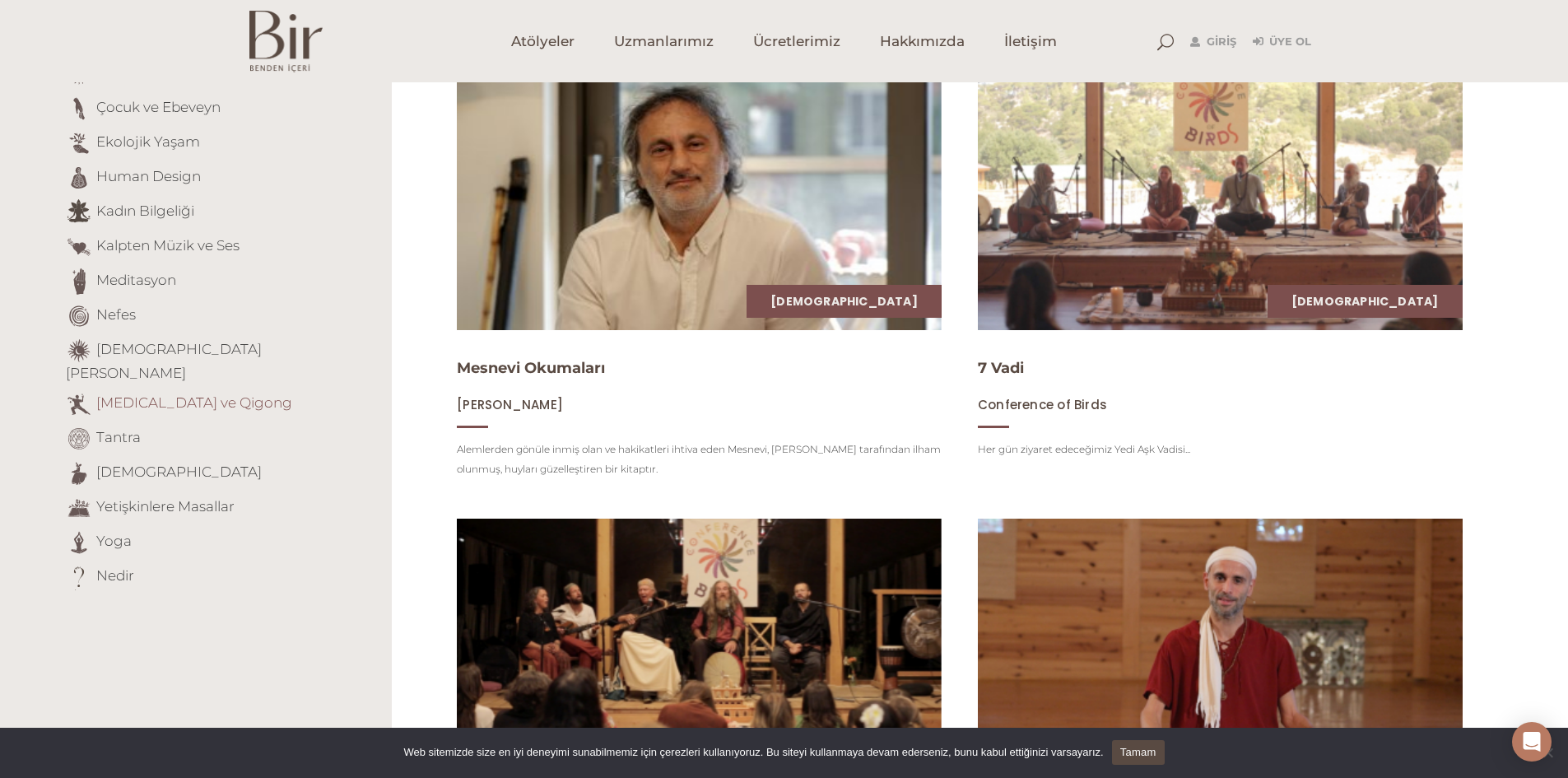
click at [114, 394] on link "[MEDICAL_DATA] ve Qigong" at bounding box center [194, 402] width 196 height 17
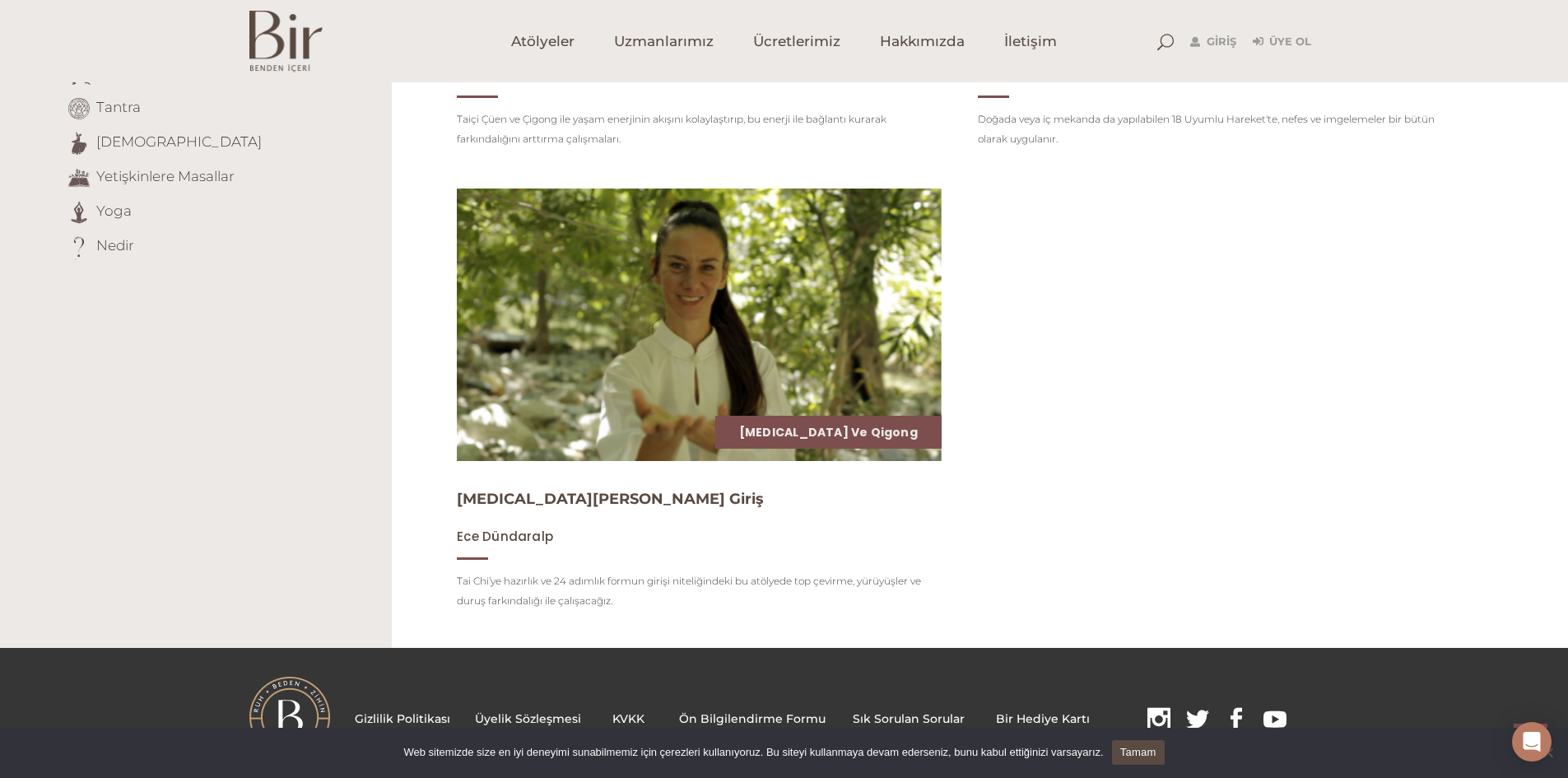
scroll to position [576, 0]
